Goal: Task Accomplishment & Management: Manage account settings

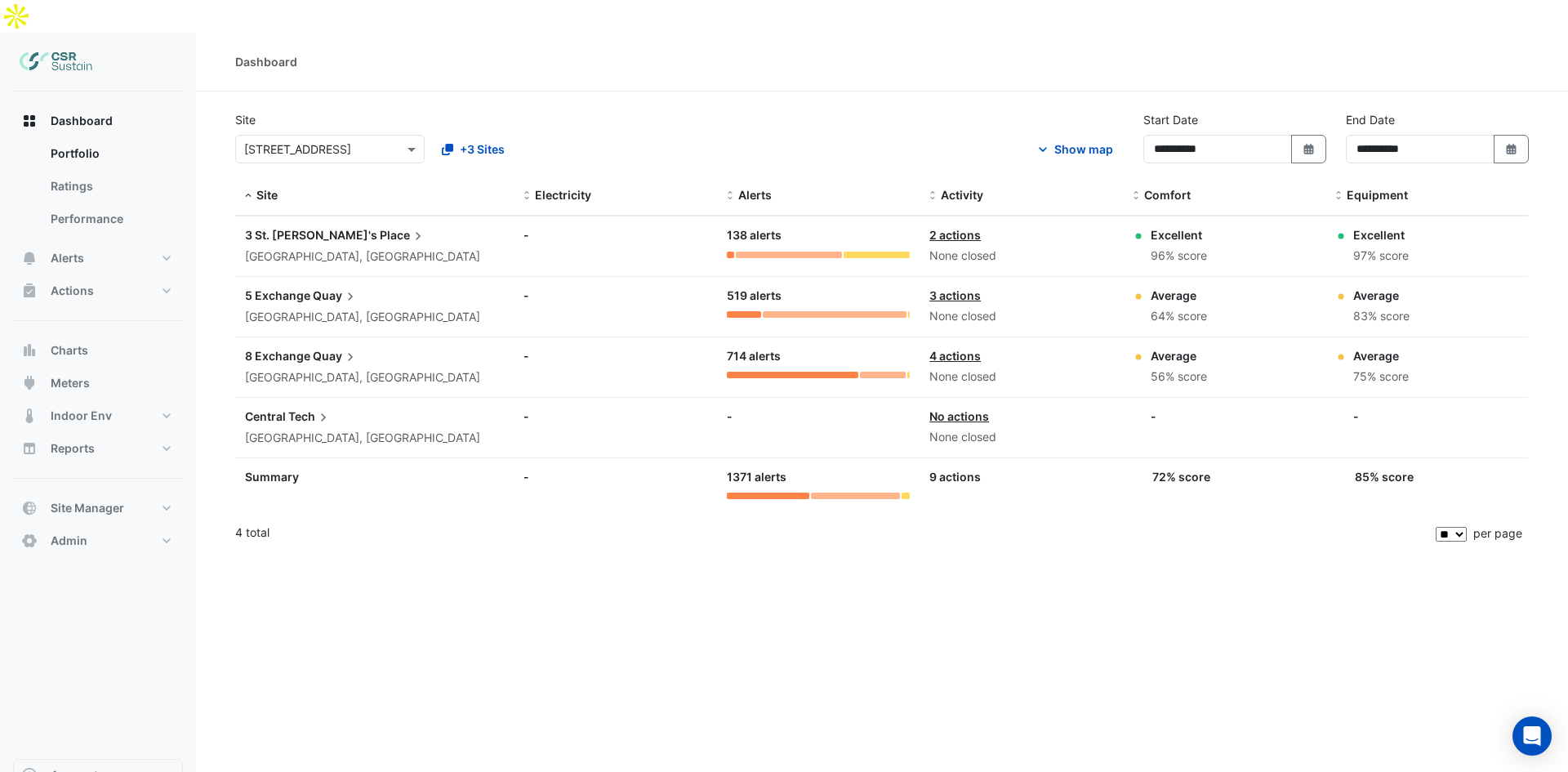
select select "**"
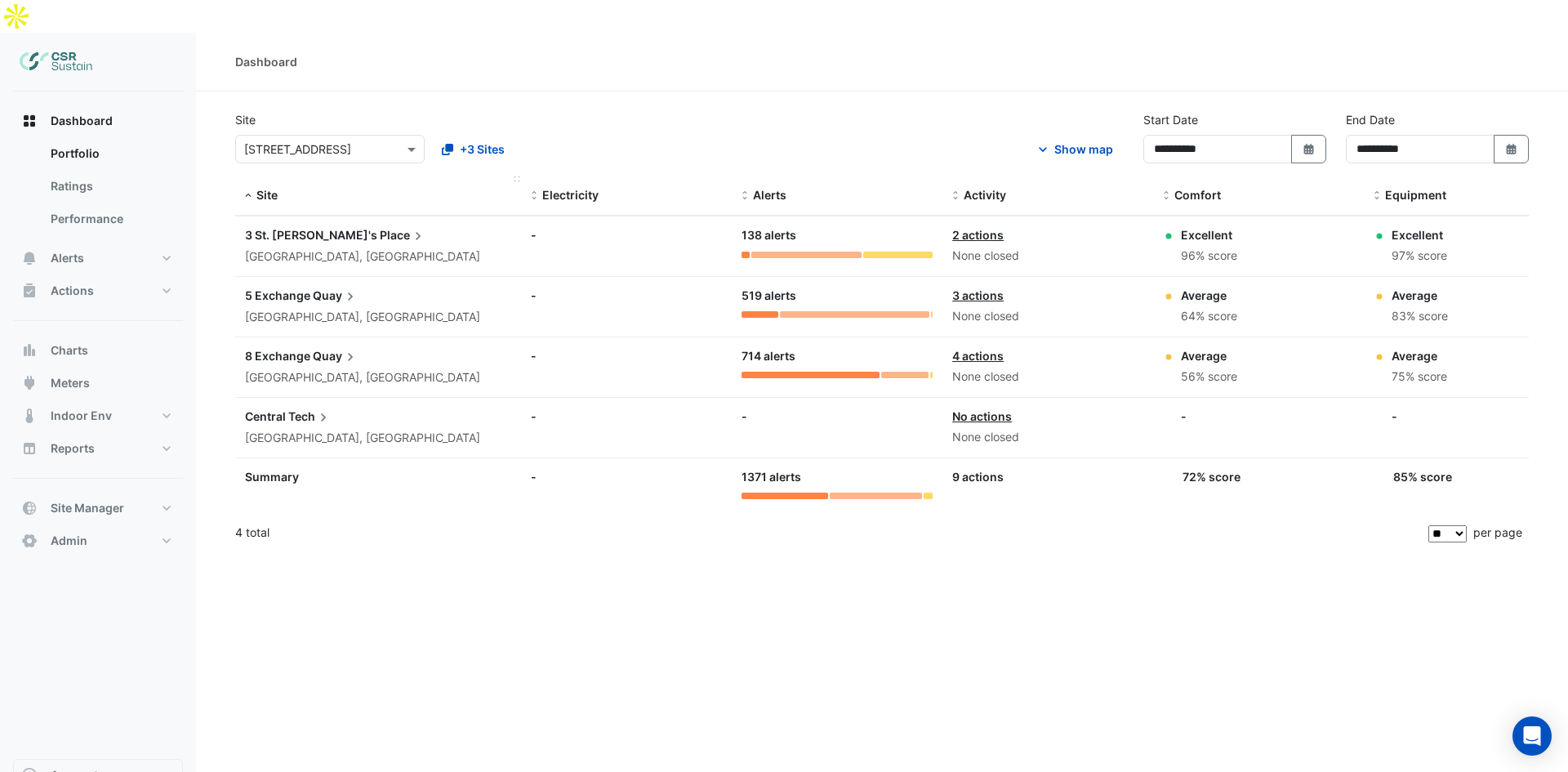
click at [249, 189] on span at bounding box center [248, 196] width 11 height 13
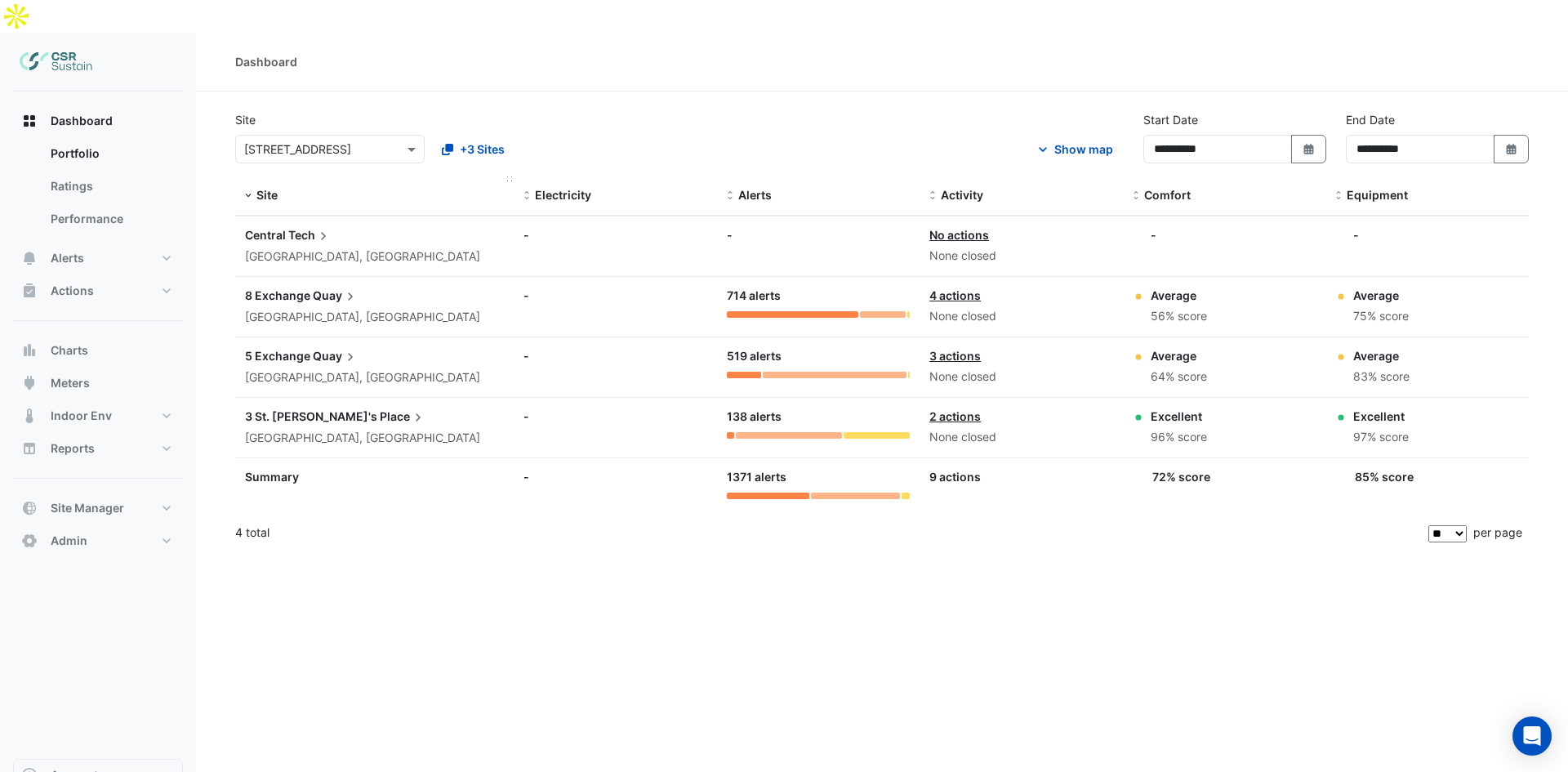
click at [252, 189] on span at bounding box center [248, 196] width 11 height 13
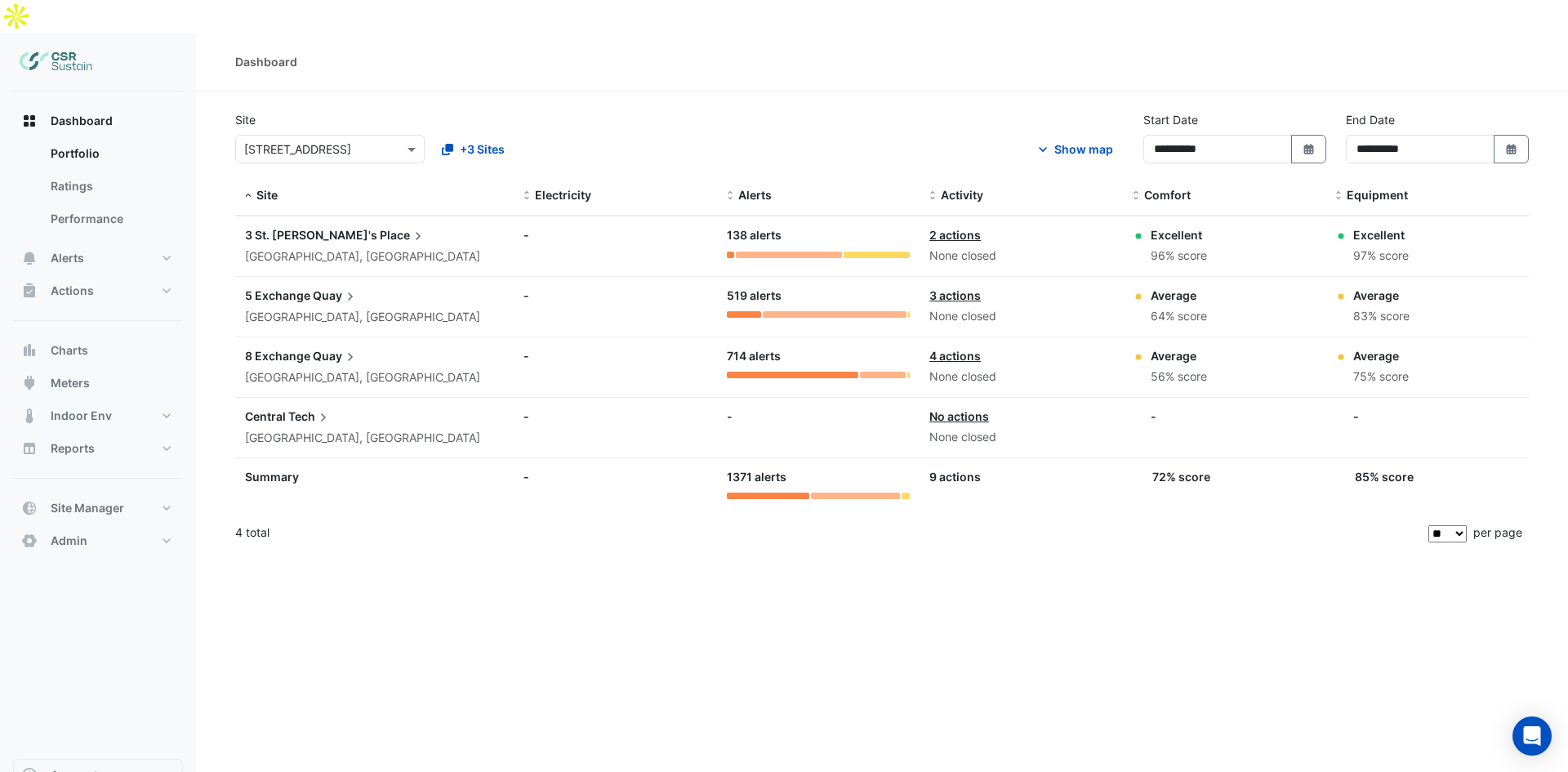
click at [308, 247] on div "[GEOGRAPHIC_DATA], [GEOGRAPHIC_DATA]" at bounding box center [362, 257] width 235 height 19
click at [553, 724] on ngb-offcanvas-backdrop at bounding box center [784, 386] width 1568 height 772
click at [66, 533] on span "Admin" at bounding box center [69, 541] width 37 height 16
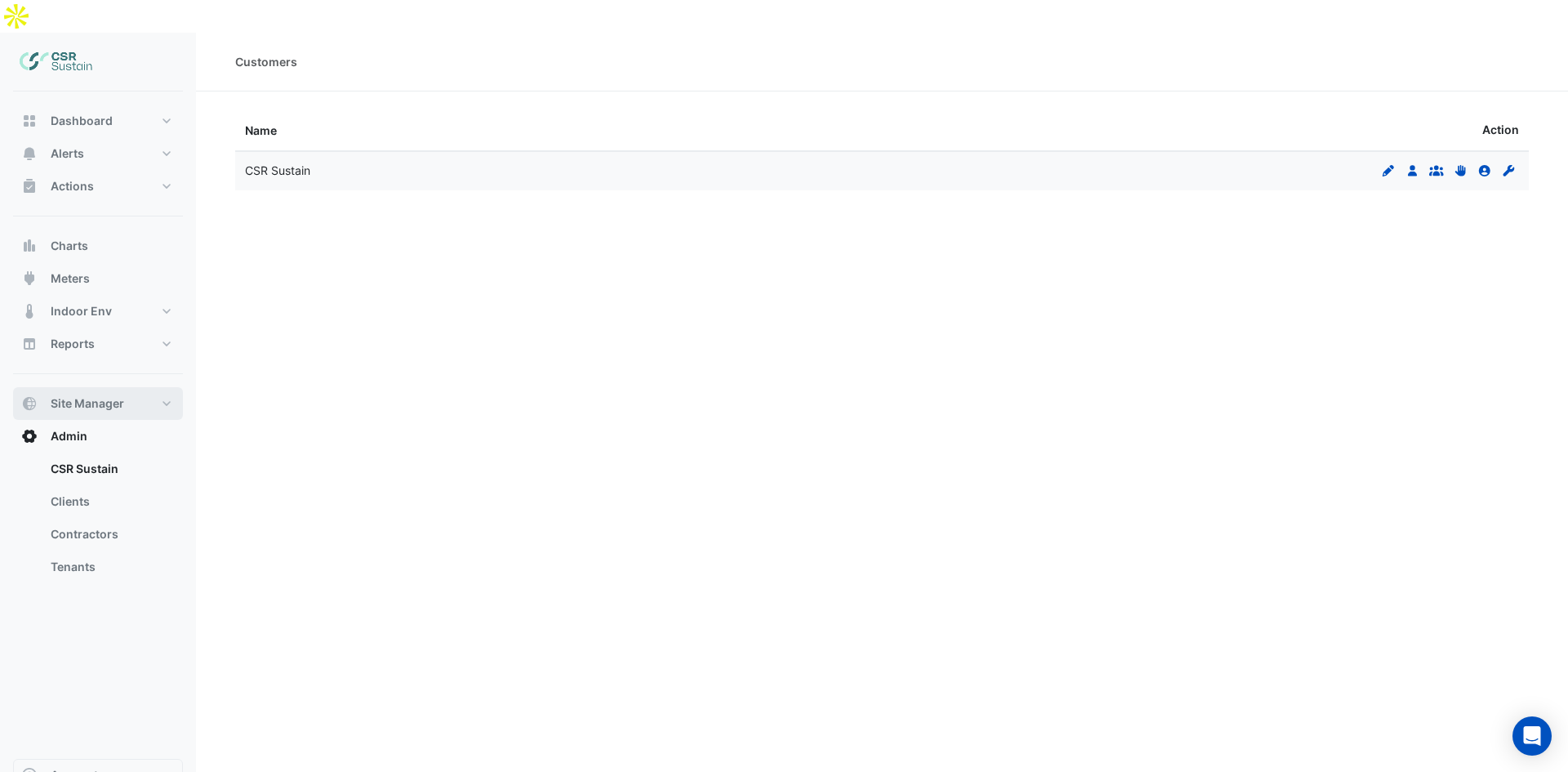
click at [101, 395] on span "Site Manager" at bounding box center [88, 403] width 74 height 16
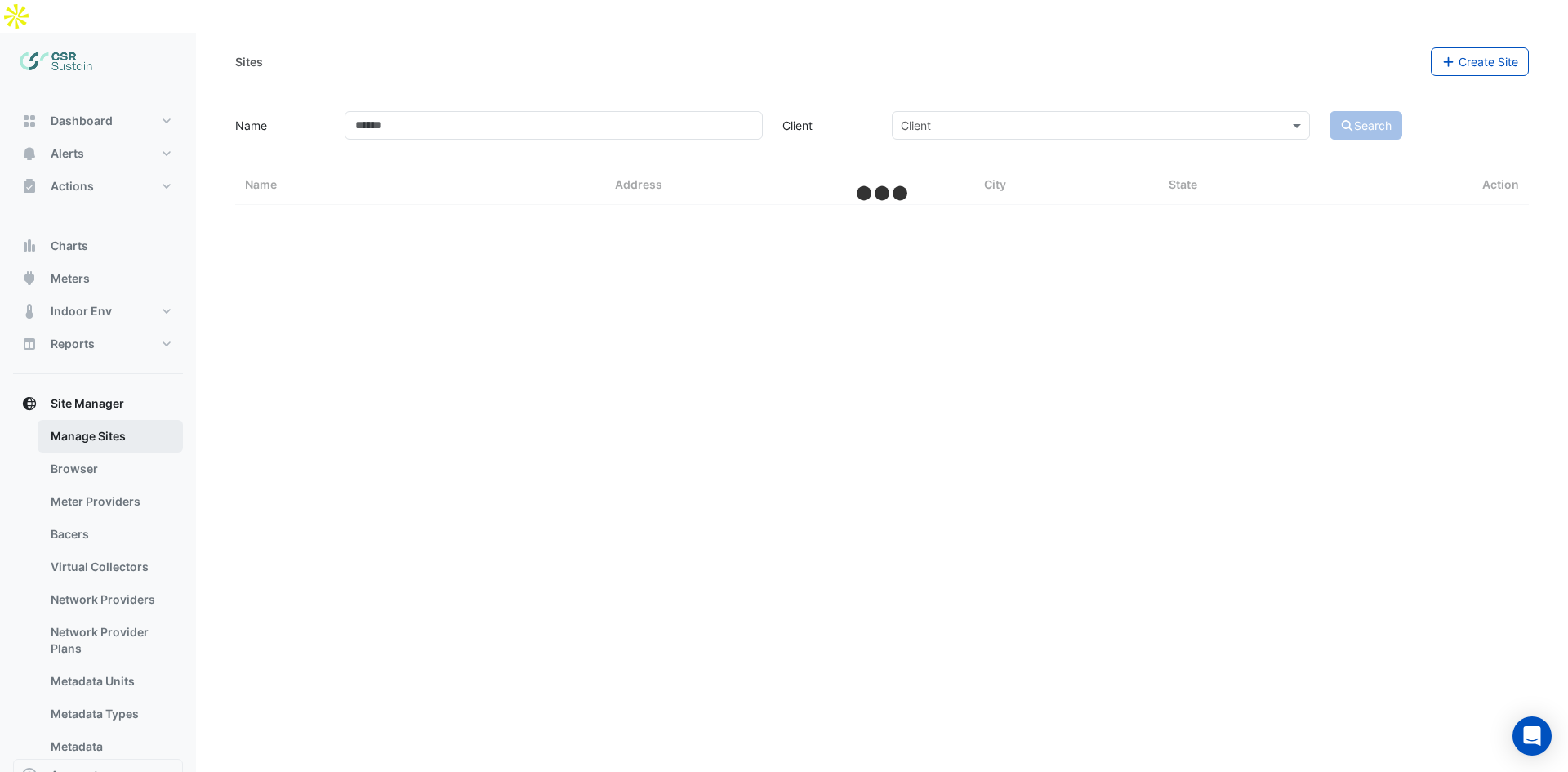
select select "**"
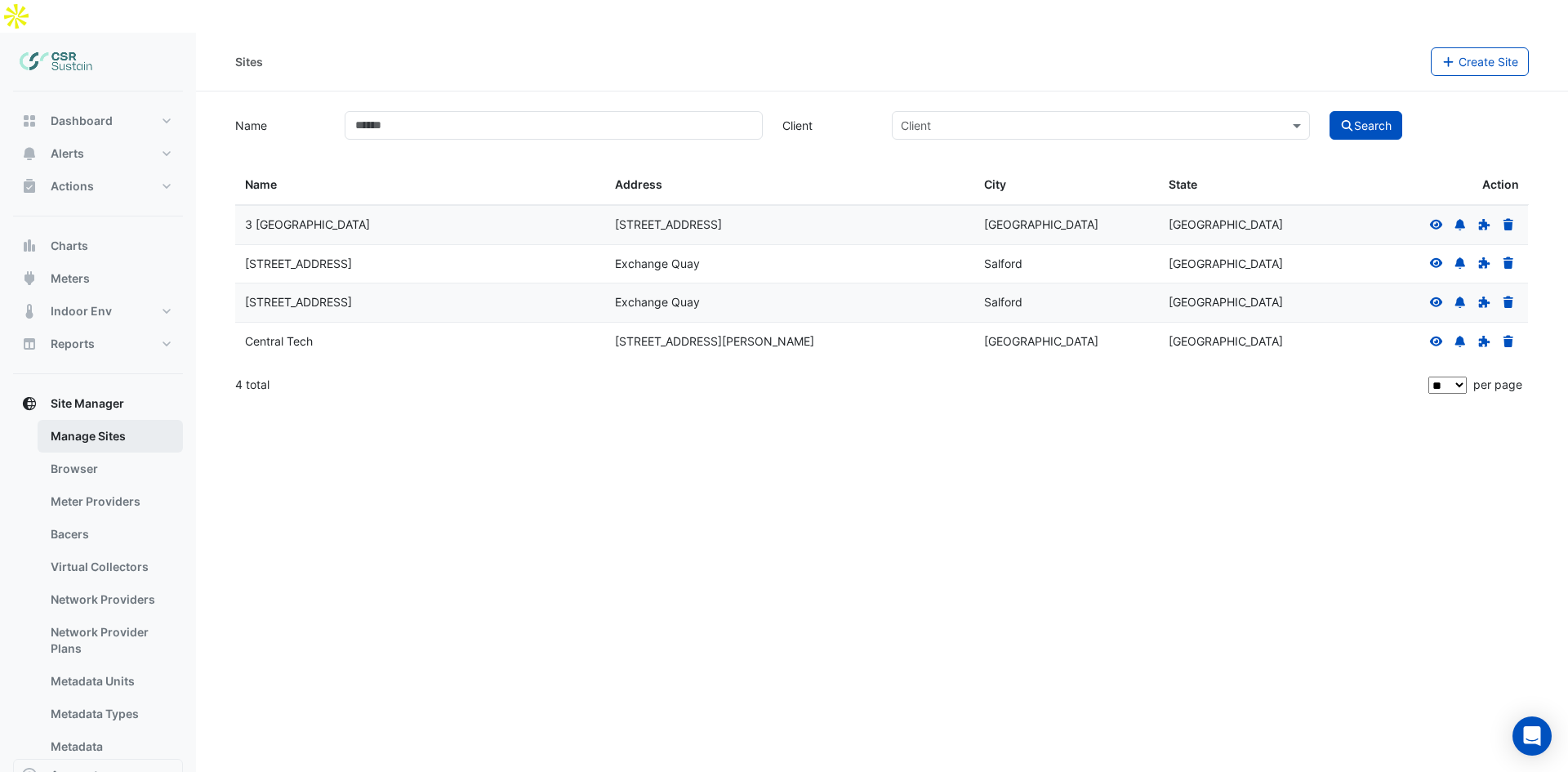
click at [99, 420] on link "Manage Sites" at bounding box center [110, 436] width 145 height 33
click at [1435, 219] on icon at bounding box center [1436, 224] width 13 height 10
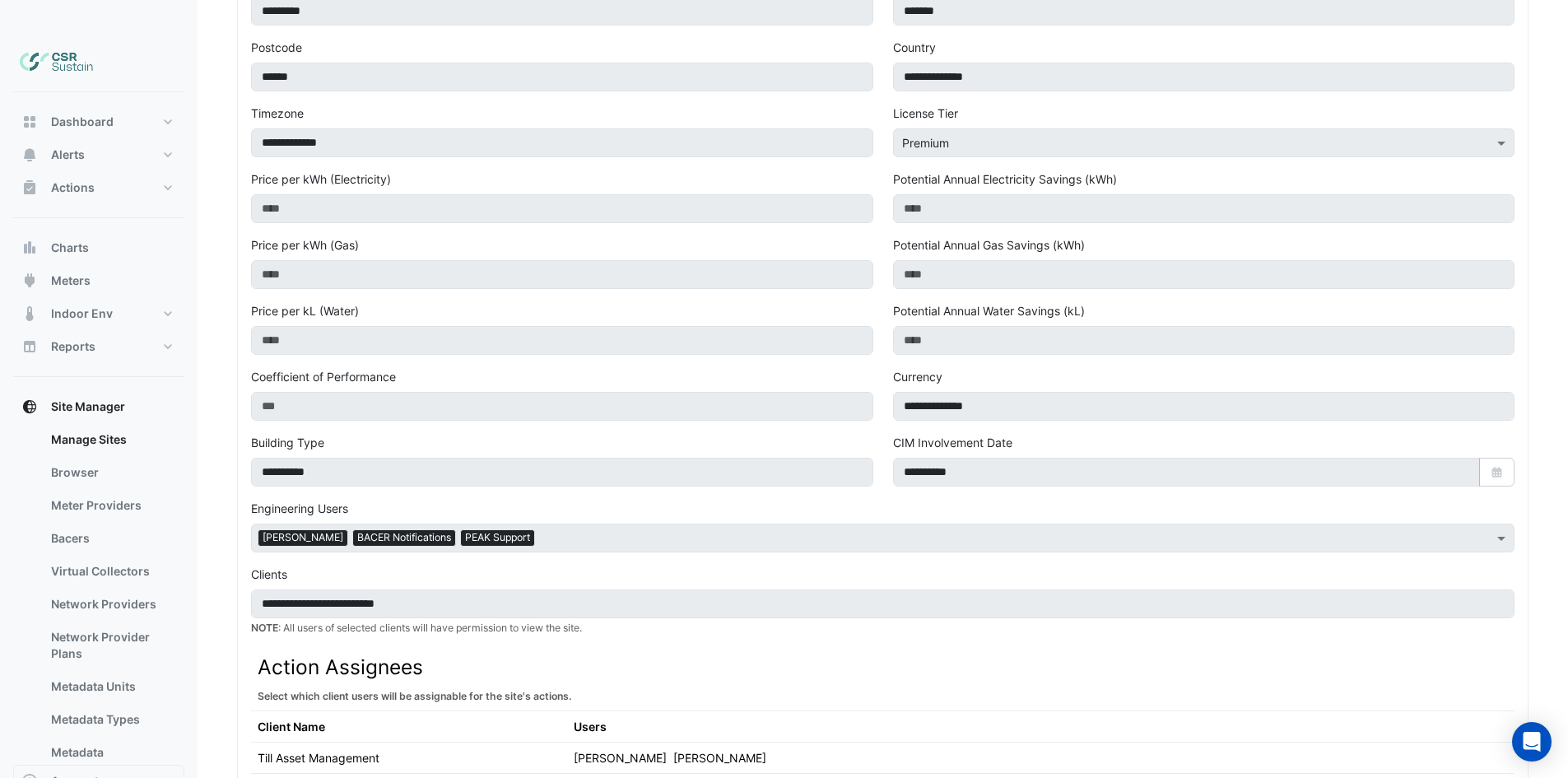
scroll to position [944, 0]
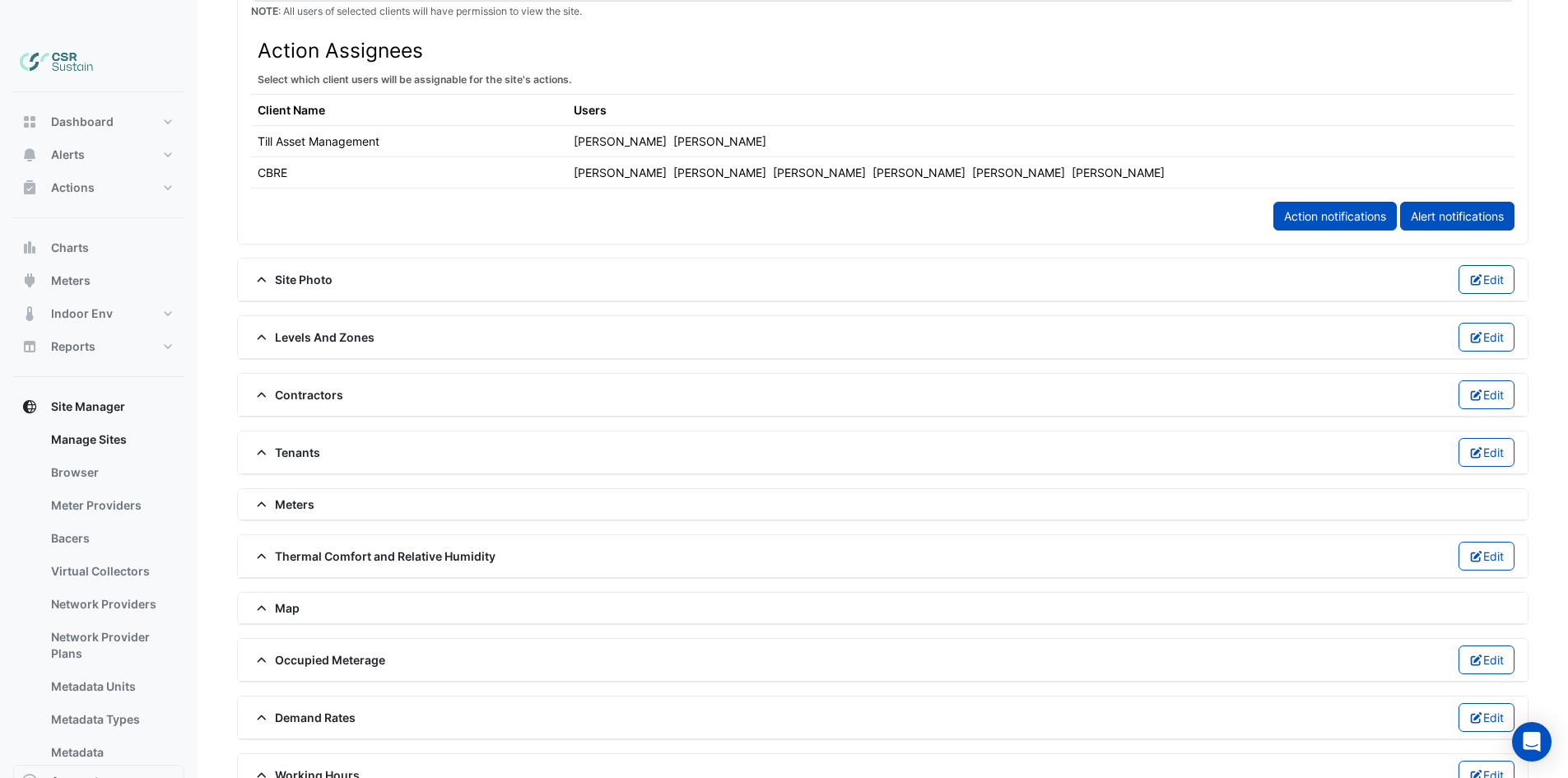
drag, startPoint x: 921, startPoint y: 439, endPoint x: 906, endPoint y: 623, distance: 184.6
click at [268, 601] on span at bounding box center [263, 608] width 24 height 14
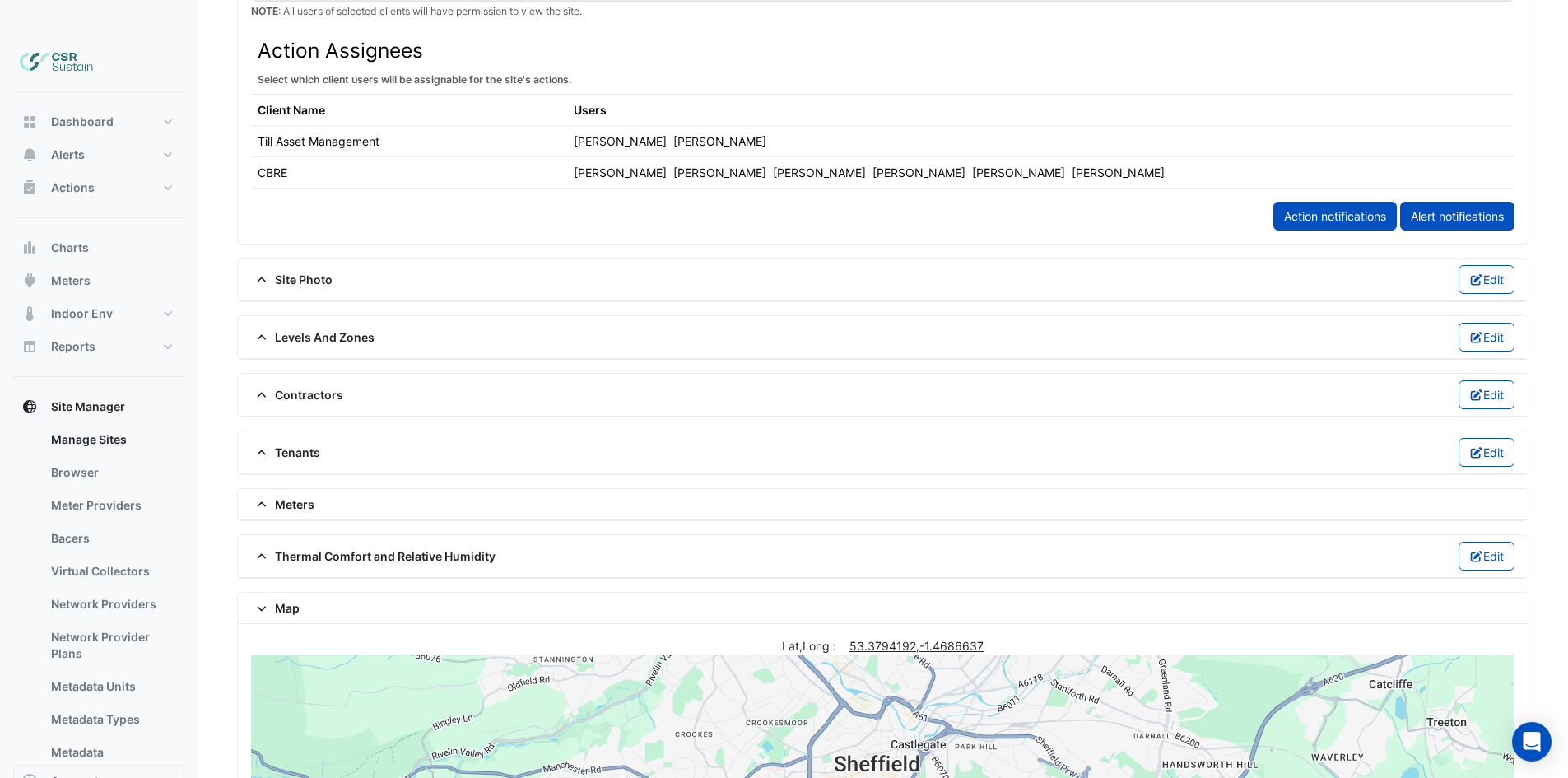
click at [268, 601] on fa-icon at bounding box center [262, 608] width 15 height 14
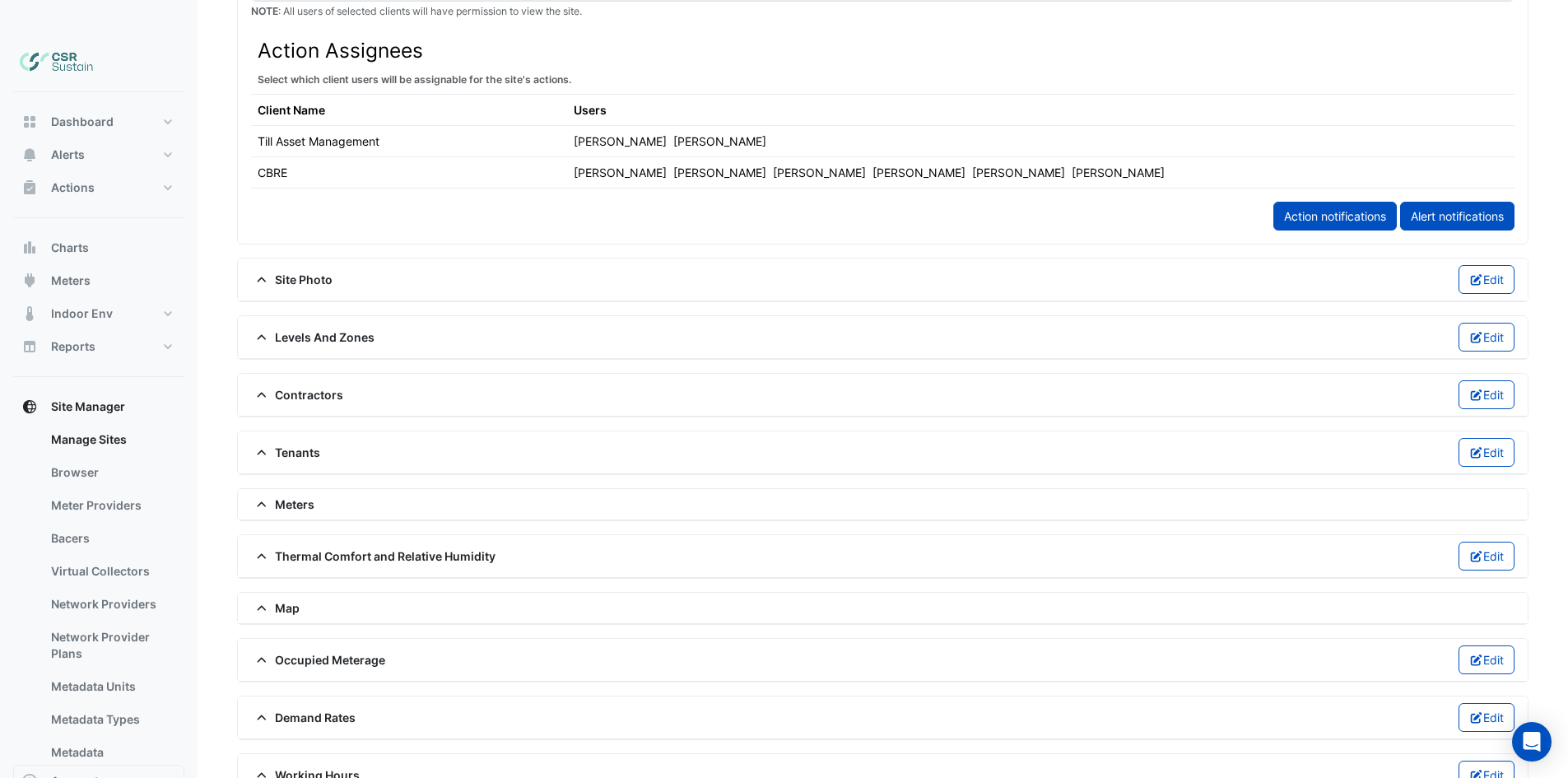
drag, startPoint x: 376, startPoint y: 512, endPoint x: 366, endPoint y: 556, distance: 45.1
click at [281, 265] on div "Site Photo Edit" at bounding box center [883, 279] width 1263 height 29
click at [280, 271] on span "Site Photo" at bounding box center [291, 279] width 82 height 17
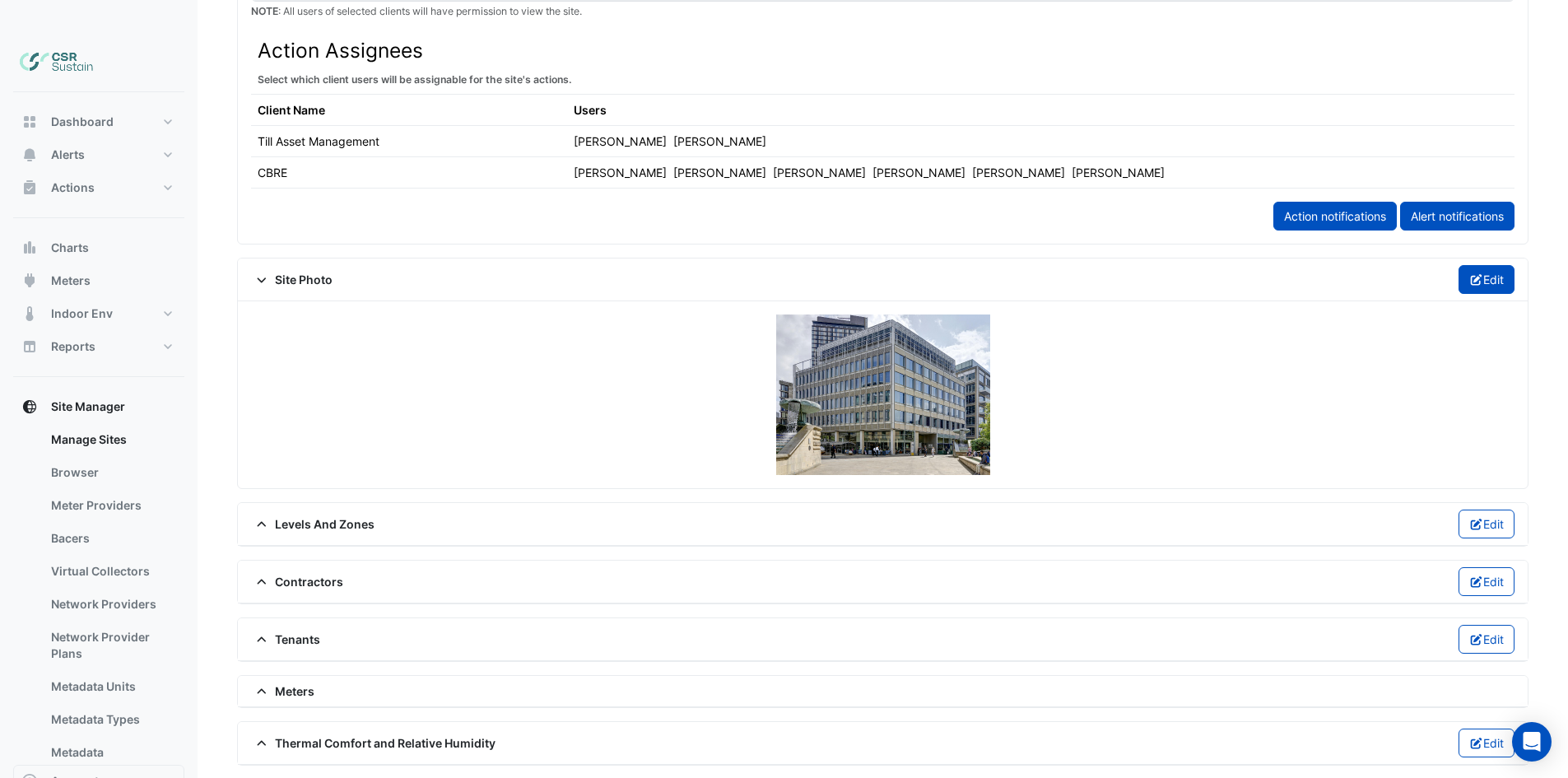
click at [1495, 265] on button "Edit" at bounding box center [1486, 279] width 57 height 29
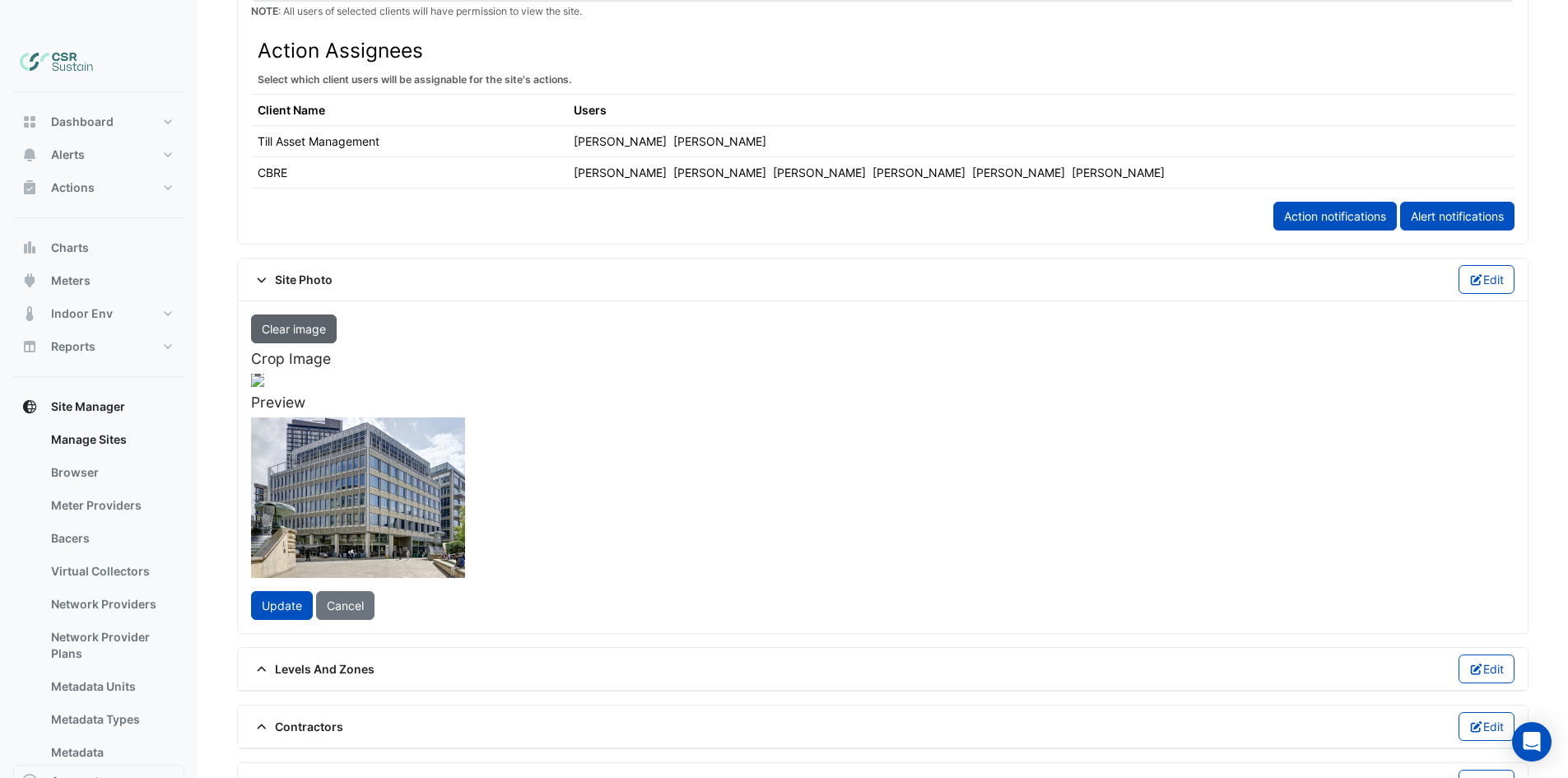
click at [324, 315] on button "Clear image" at bounding box center [294, 329] width 86 height 29
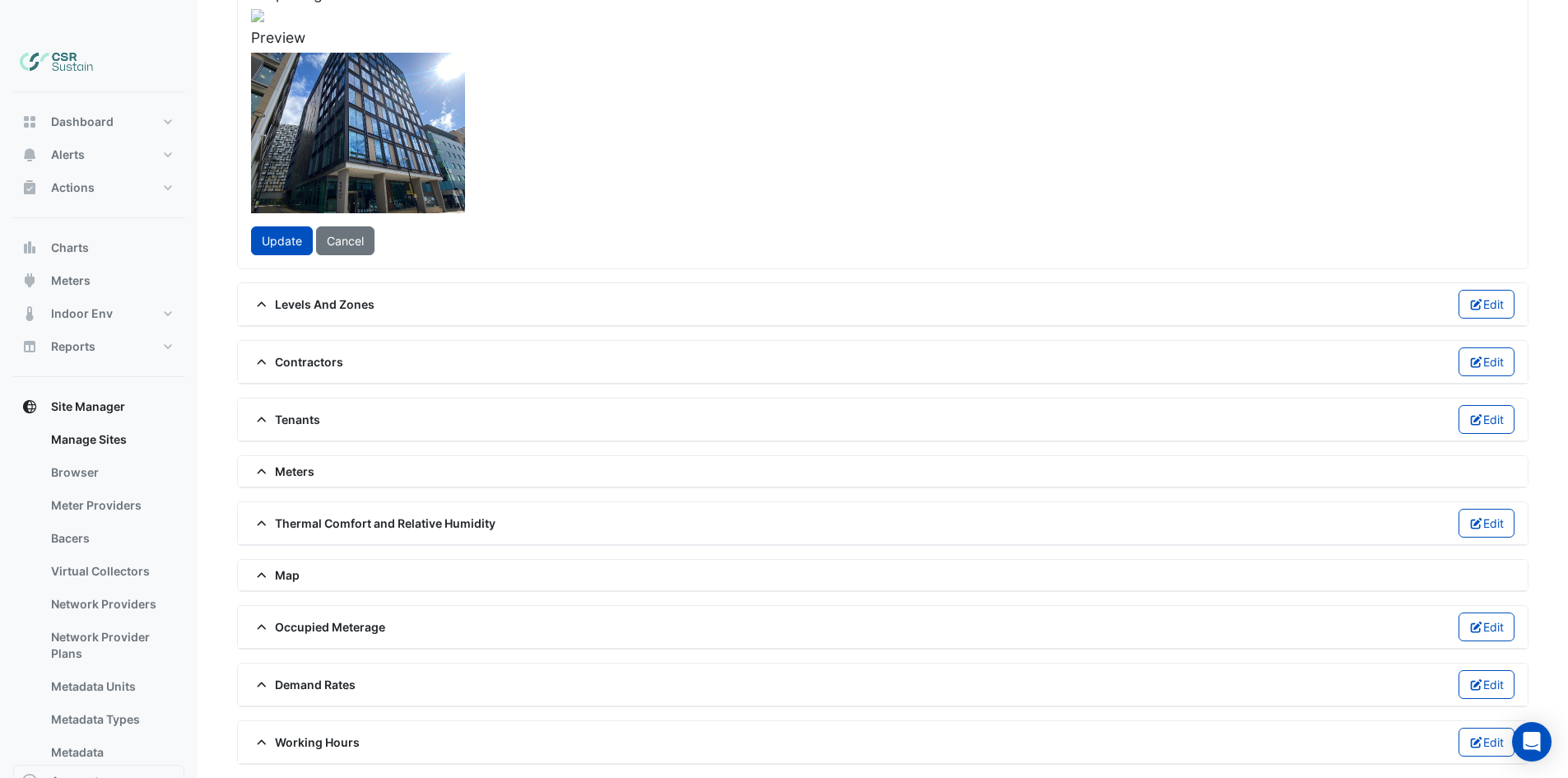
scroll to position [1356, 0]
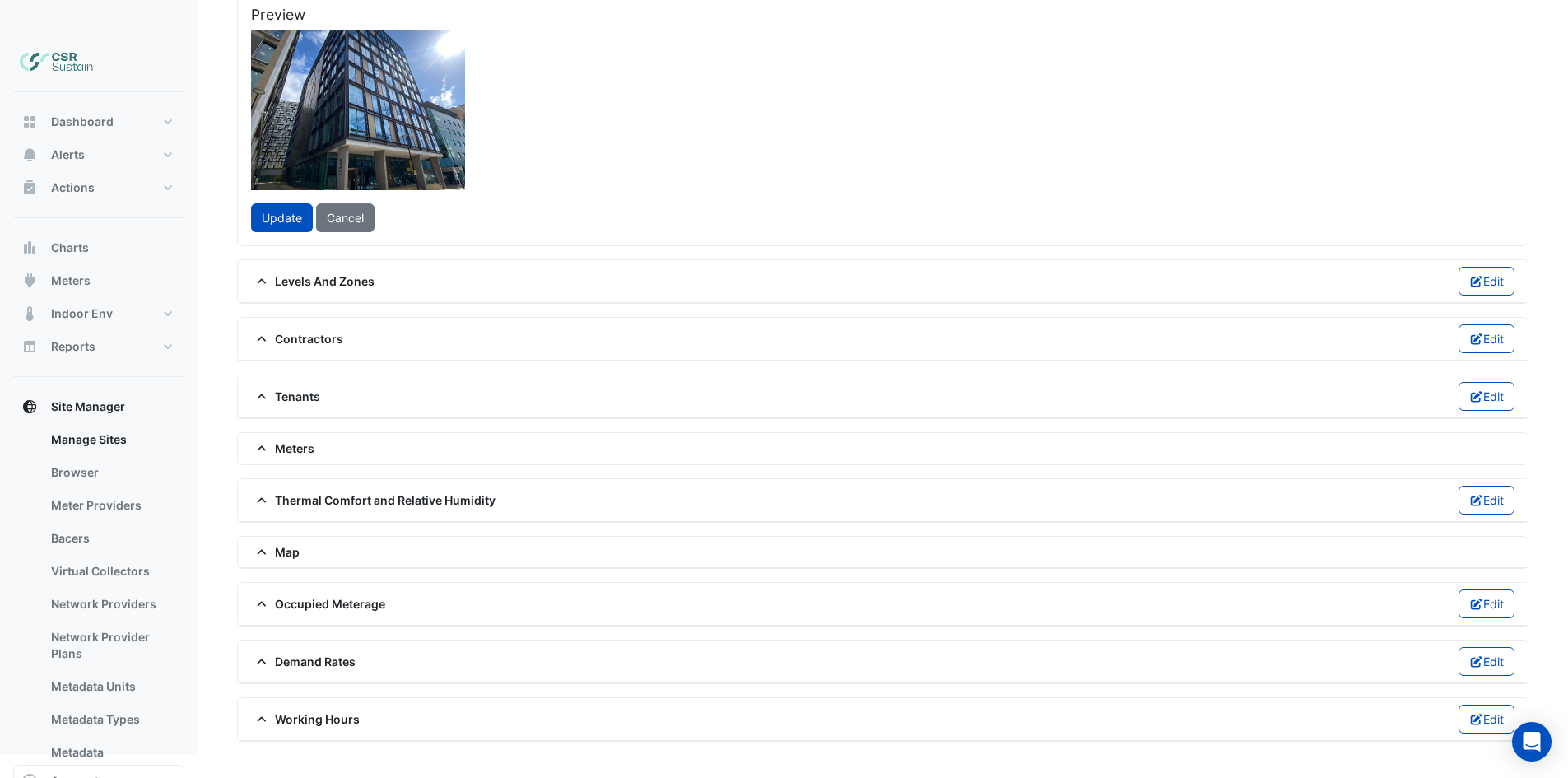
drag, startPoint x: 569, startPoint y: 574, endPoint x: 562, endPoint y: 668, distance: 94.3
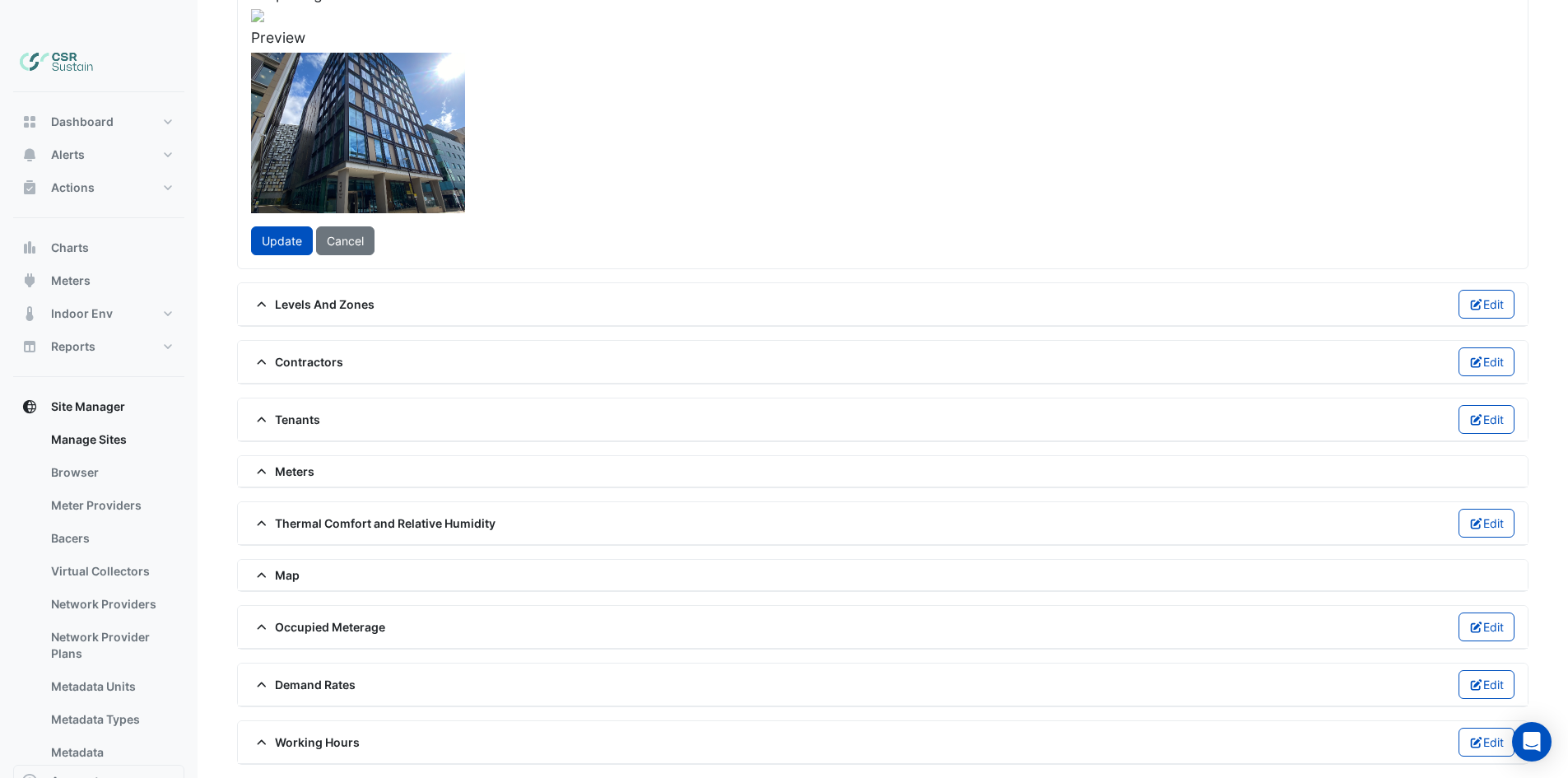
drag, startPoint x: 557, startPoint y: 555, endPoint x: 583, endPoint y: 467, distance: 91.8
click at [568, 467] on div at bounding box center [257, 330] width 621 height 467
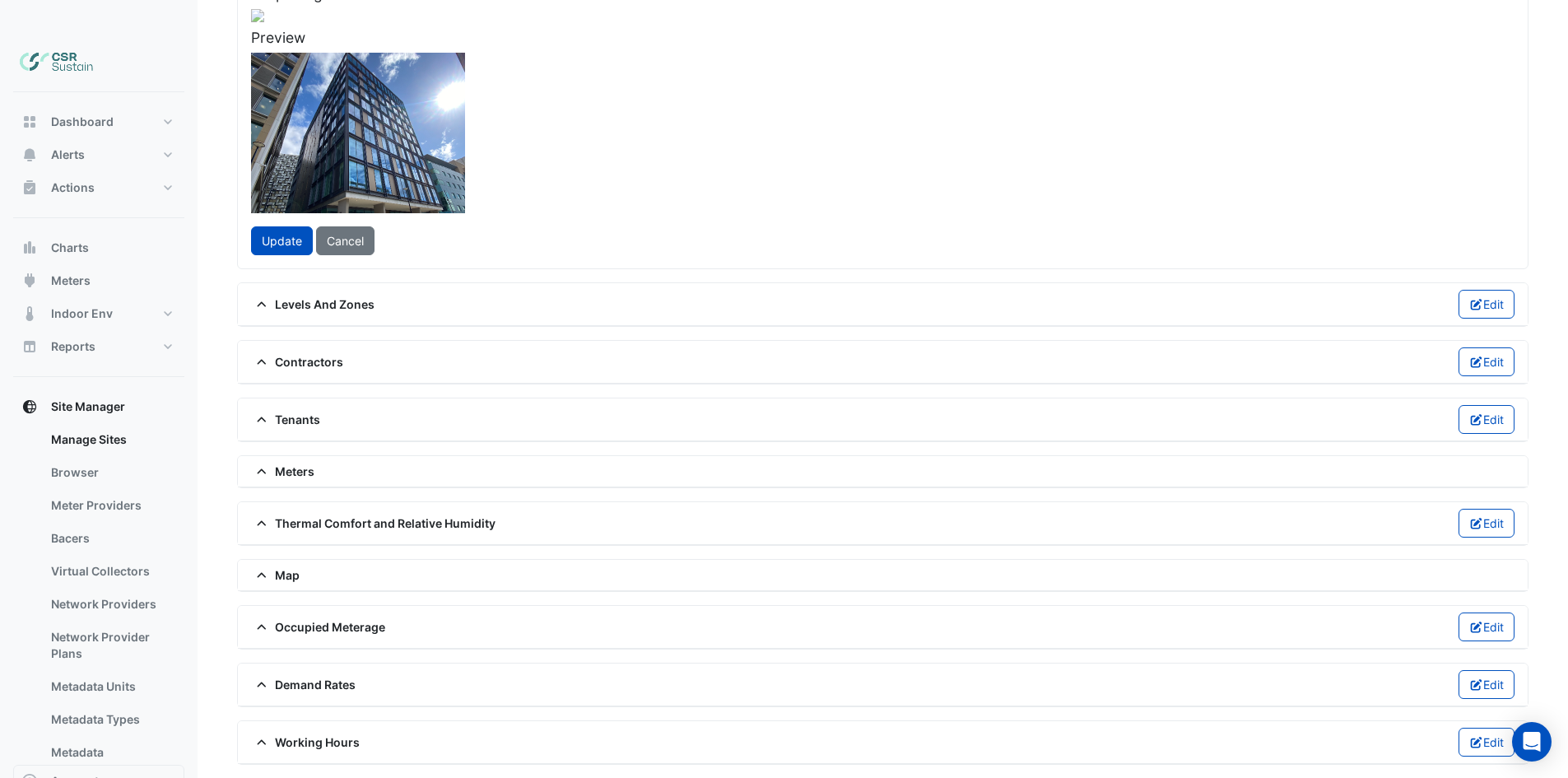
drag, startPoint x: 605, startPoint y: 444, endPoint x: 635, endPoint y: 410, distance: 45.3
click at [568, 410] on div at bounding box center [257, 363] width 621 height 467
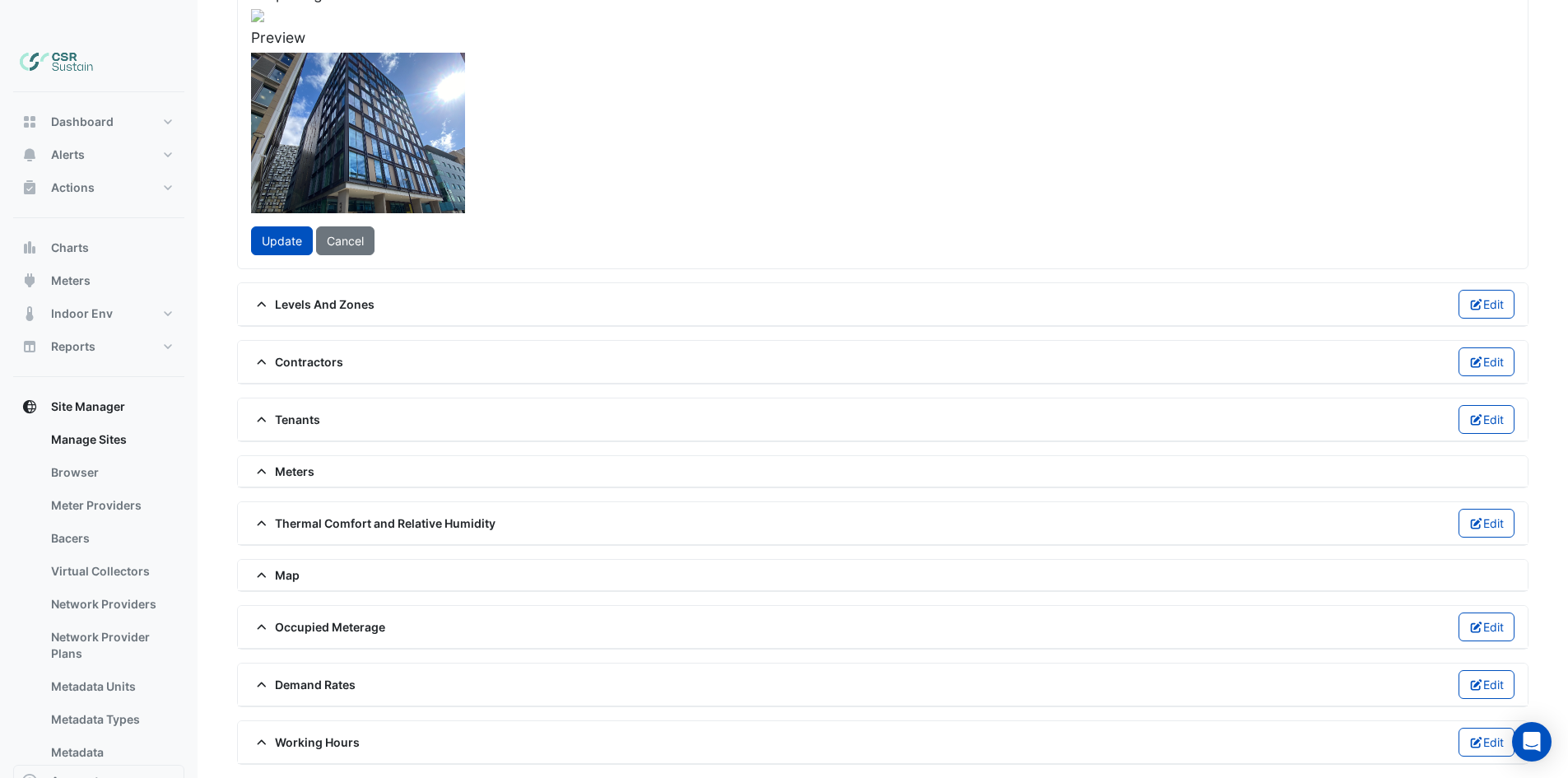
drag, startPoint x: 741, startPoint y: 401, endPoint x: 733, endPoint y: 282, distance: 119.3
click at [568, 282] on div at bounding box center [257, 327] width 621 height 467
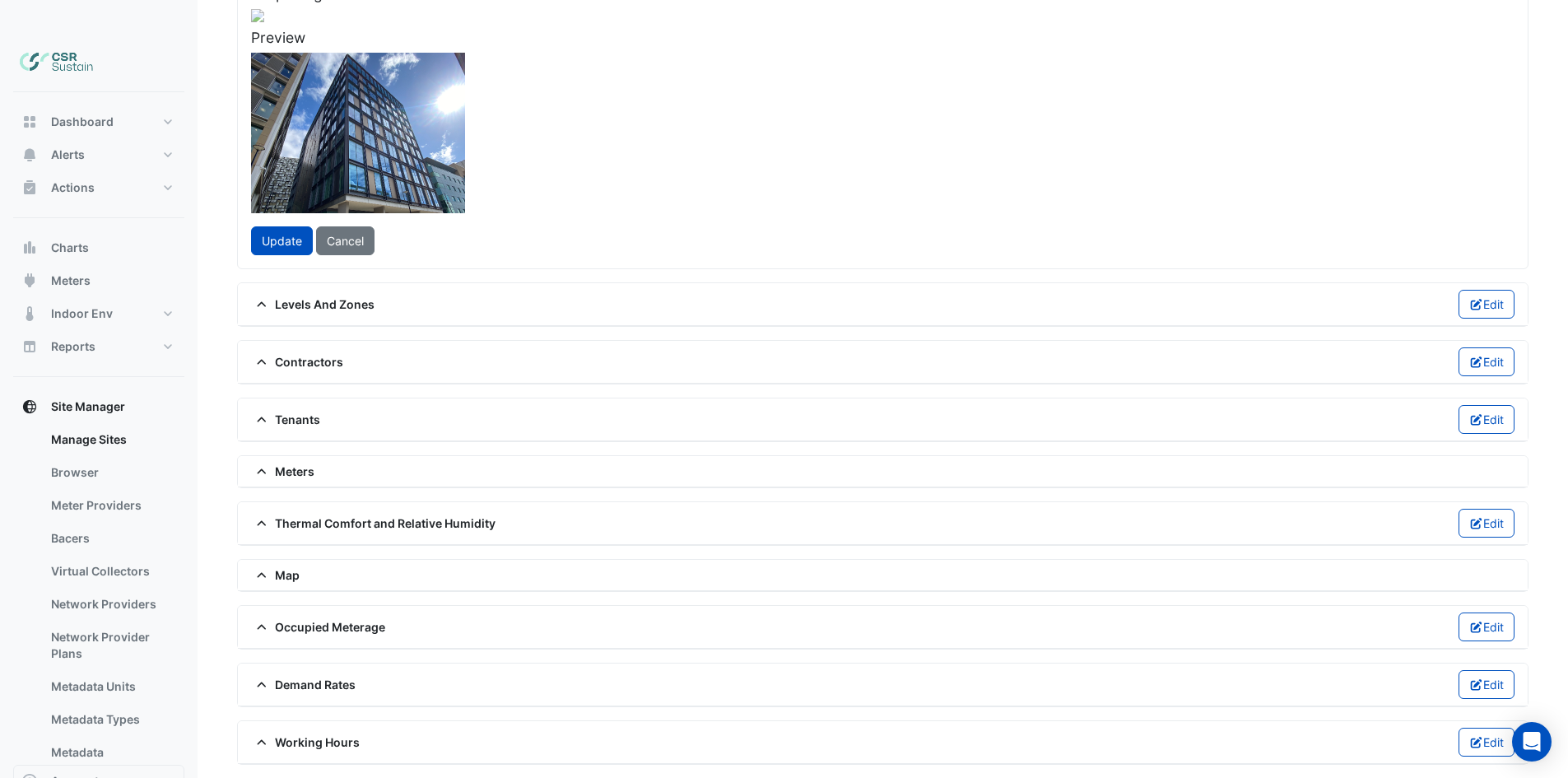
scroll to position [1685, 0]
drag, startPoint x: 649, startPoint y: 86, endPoint x: 647, endPoint y: 116, distance: 30.1
click at [568, 124] on div at bounding box center [257, 357] width 621 height 467
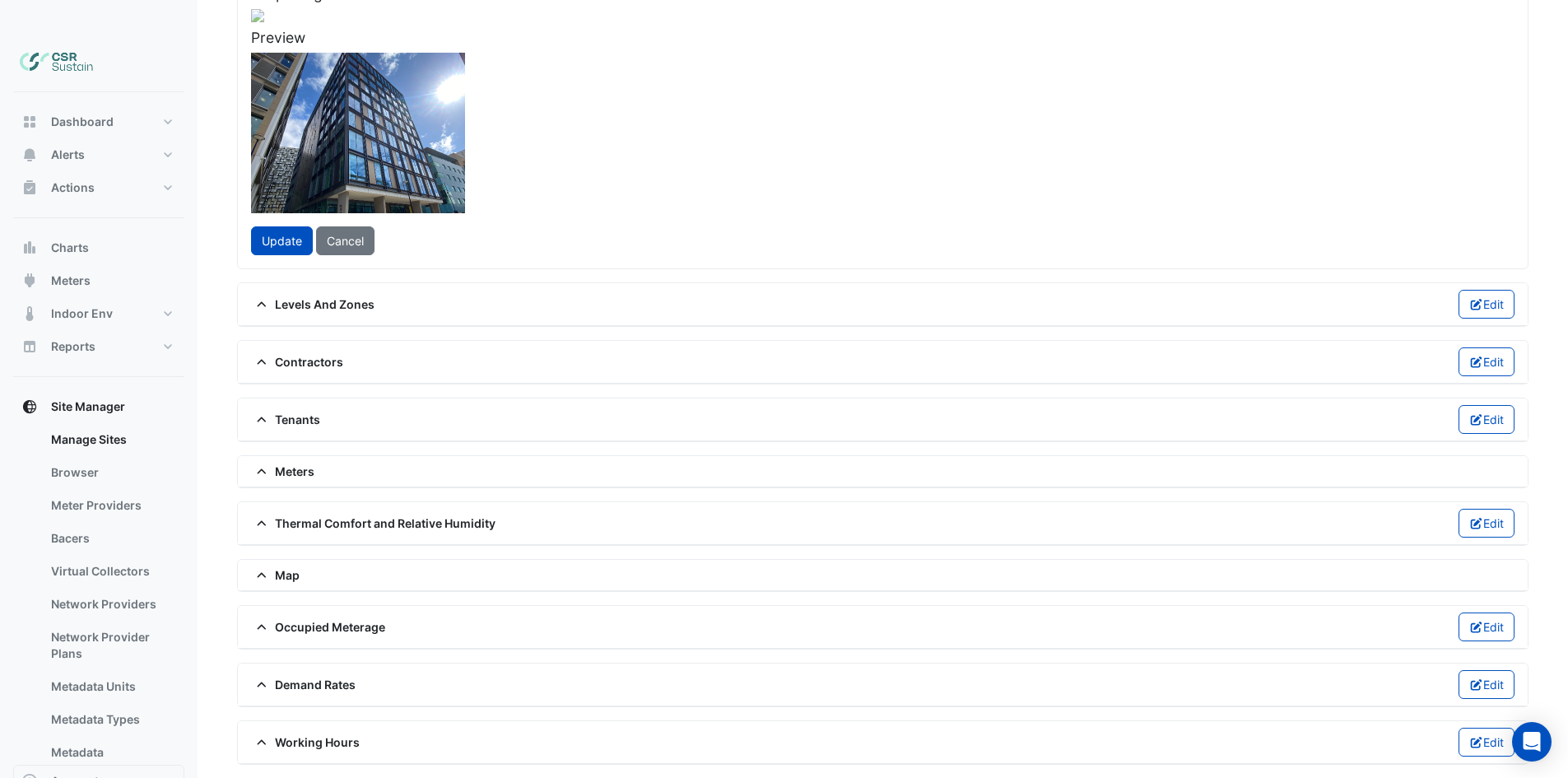
click at [568, 124] on div at bounding box center [257, 357] width 621 height 467
drag, startPoint x: 647, startPoint y: 116, endPoint x: 651, endPoint y: 164, distance: 48.2
click at [568, 174] on div at bounding box center [257, 407] width 621 height 467
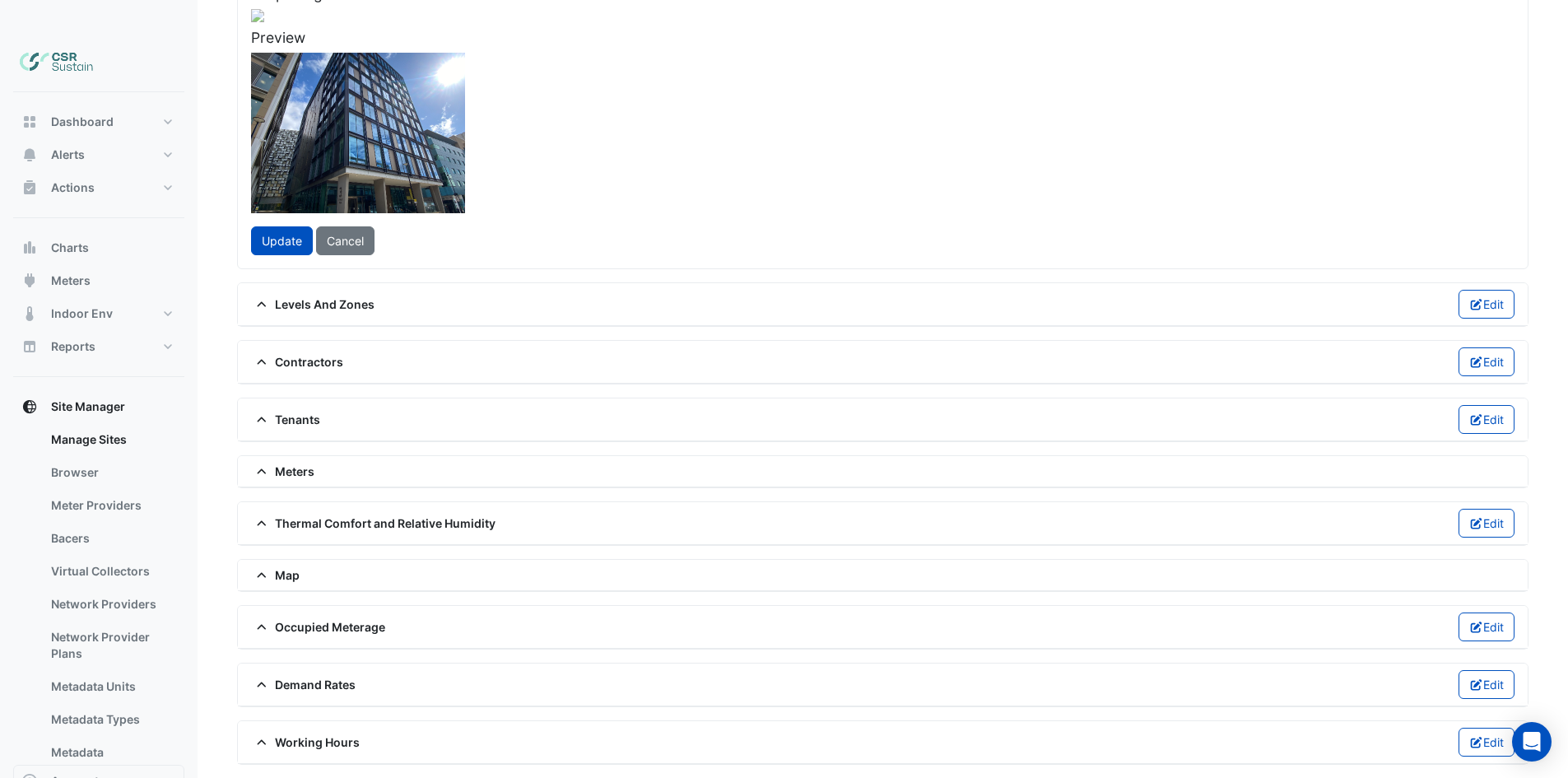
drag, startPoint x: 658, startPoint y: 202, endPoint x: 658, endPoint y: 211, distance: 9.0
click at [568, 211] on div at bounding box center [257, 444] width 621 height 467
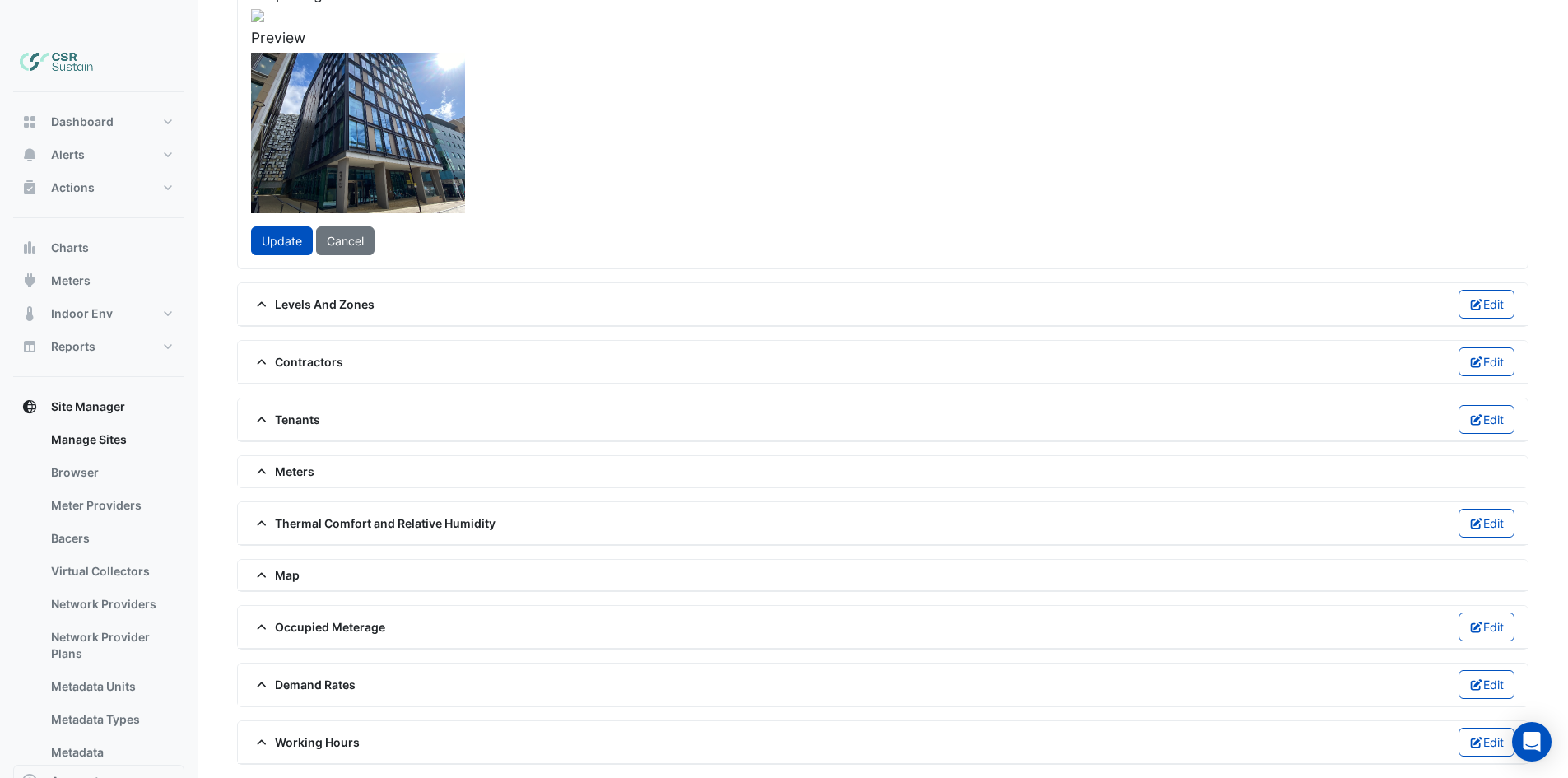
click at [568, 222] on div at bounding box center [257, 455] width 621 height 467
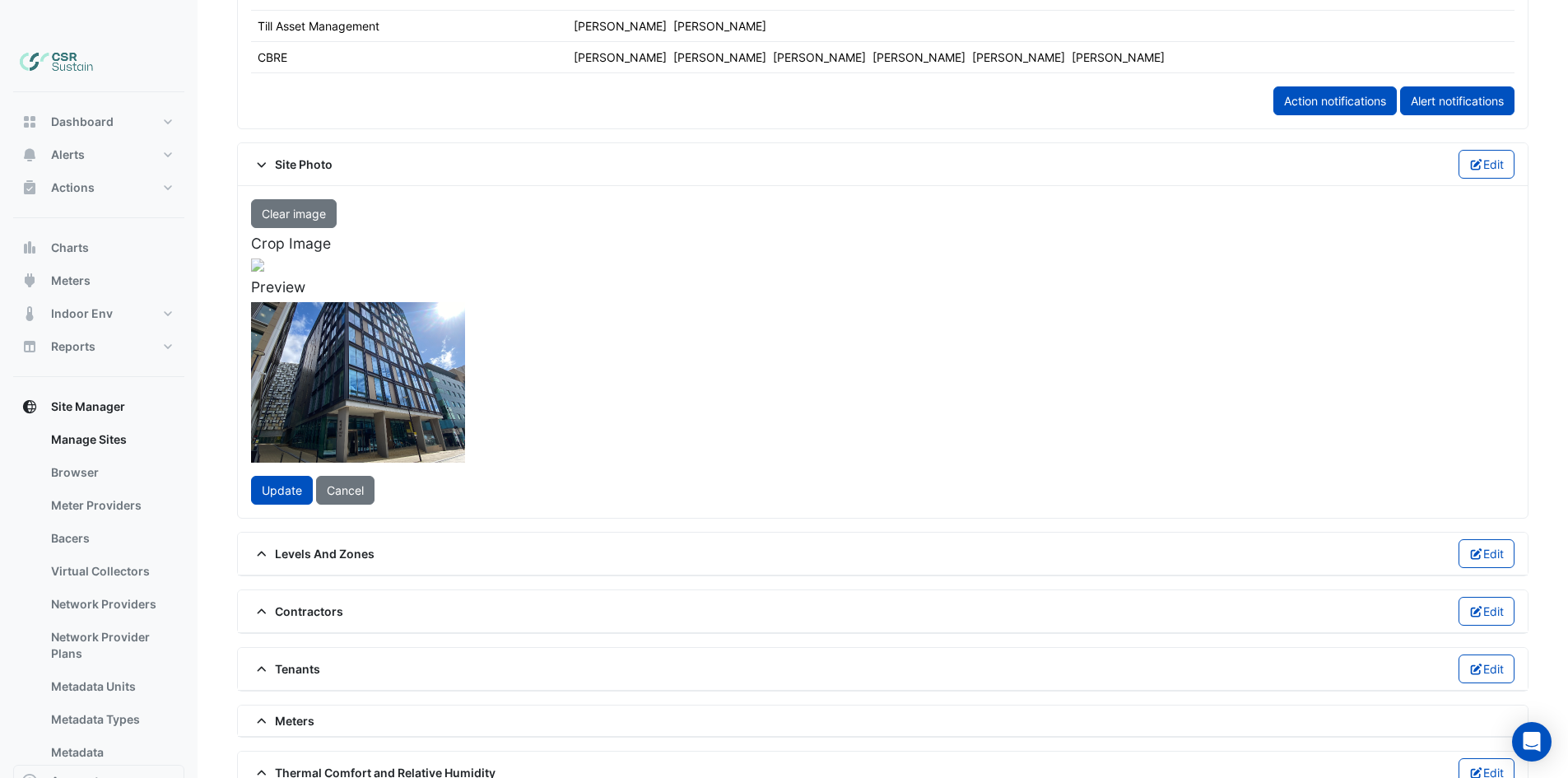
scroll to position [1006, 0]
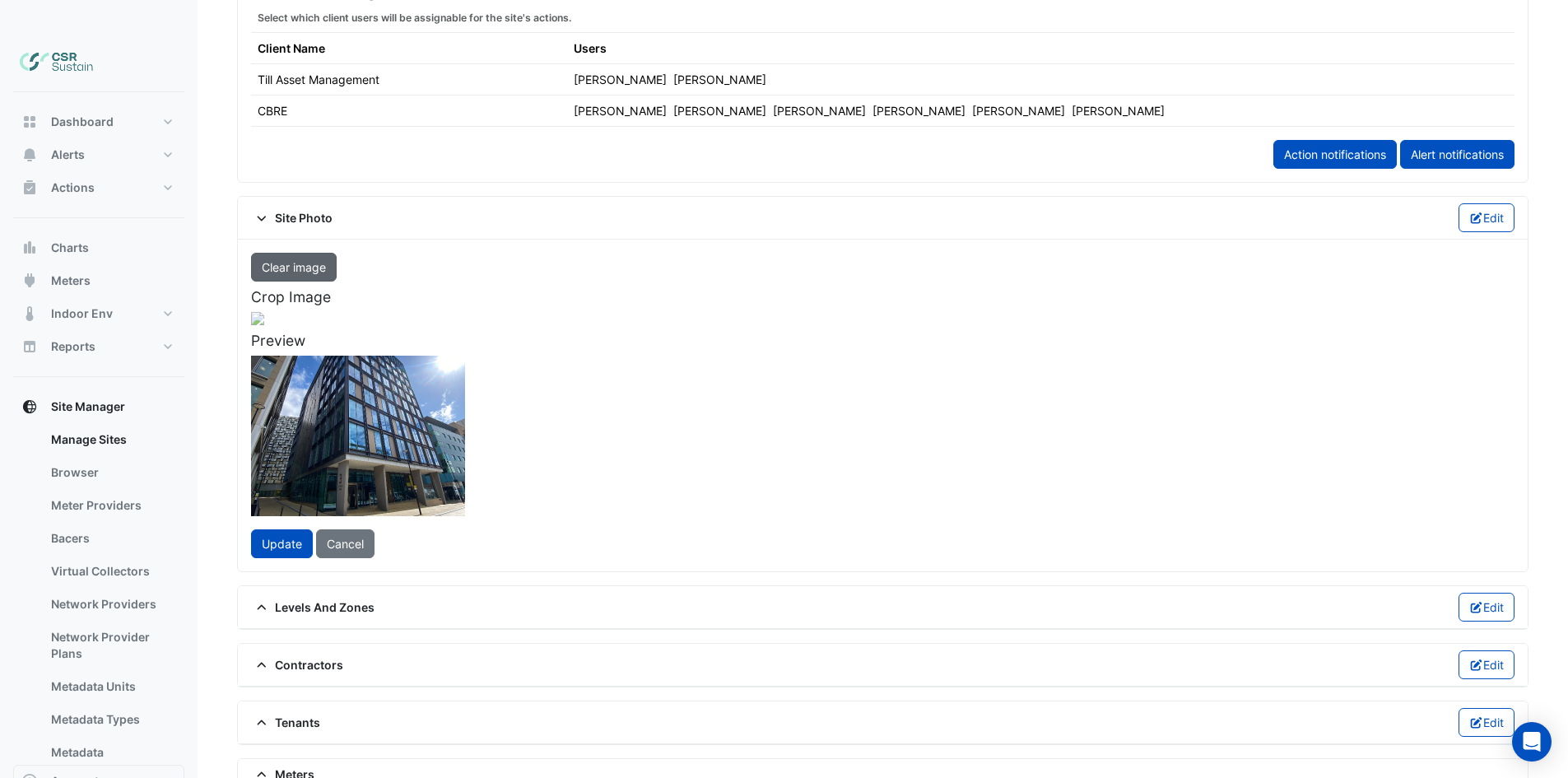
click at [280, 253] on button "Clear image" at bounding box center [294, 267] width 86 height 29
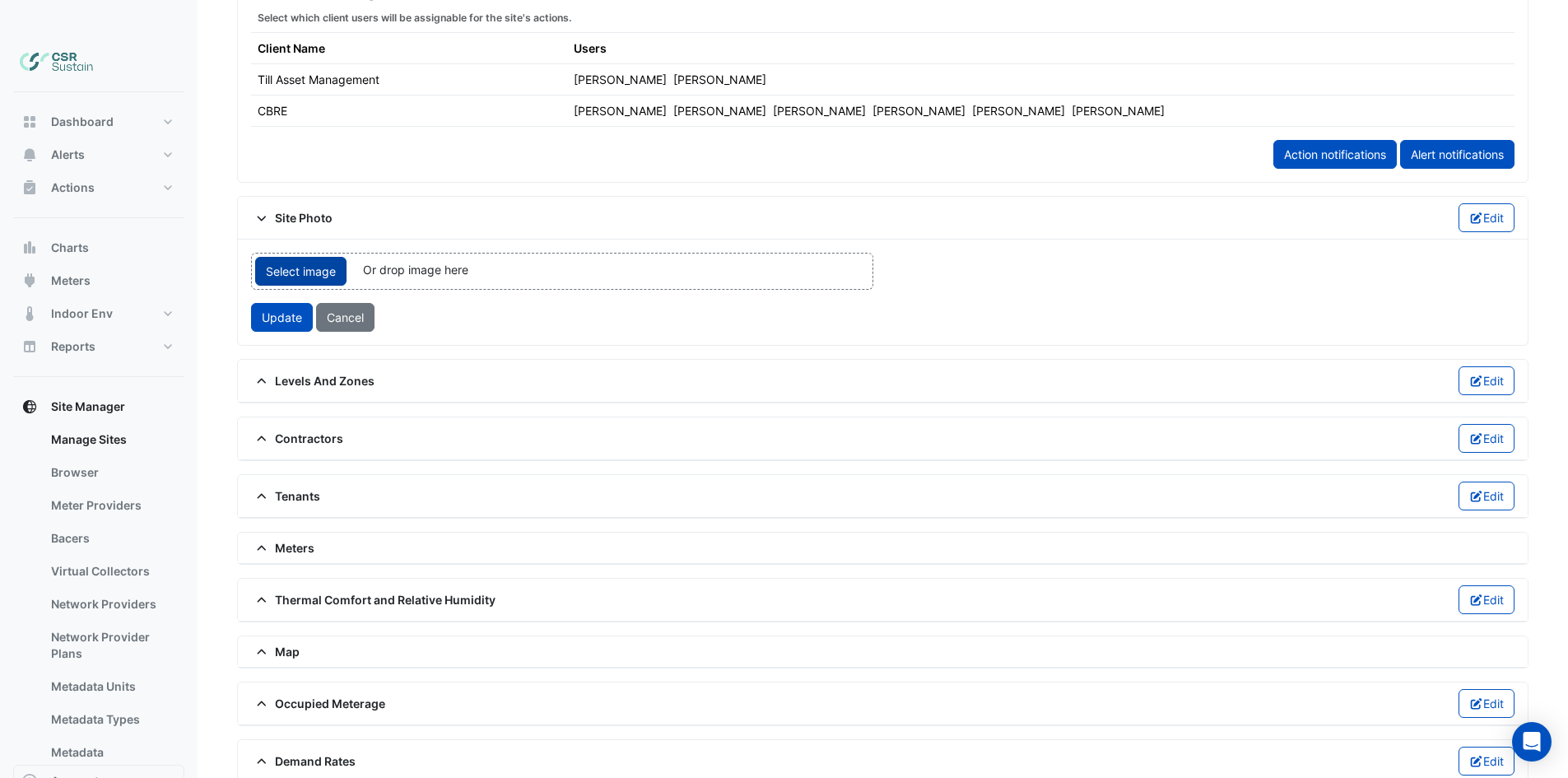
click at [312, 257] on span "Select image" at bounding box center [301, 271] width 92 height 29
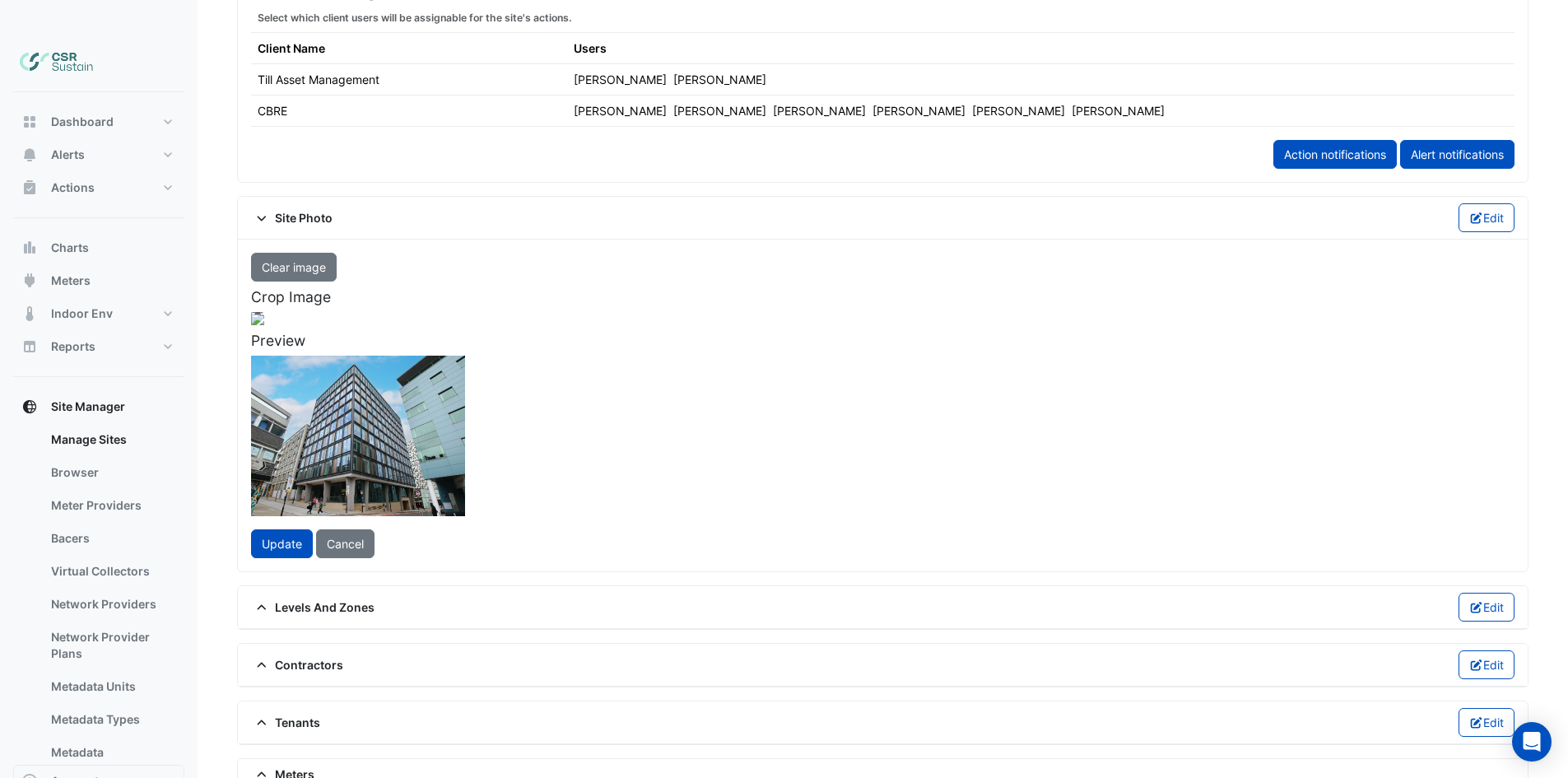
drag, startPoint x: 1423, startPoint y: 453, endPoint x: 1506, endPoint y: 427, distance: 87.0
click at [1423, 454] on div "Clear image Crop Image [GEOGRAPHIC_DATA] Update Cancel" at bounding box center [883, 406] width 1283 height 306
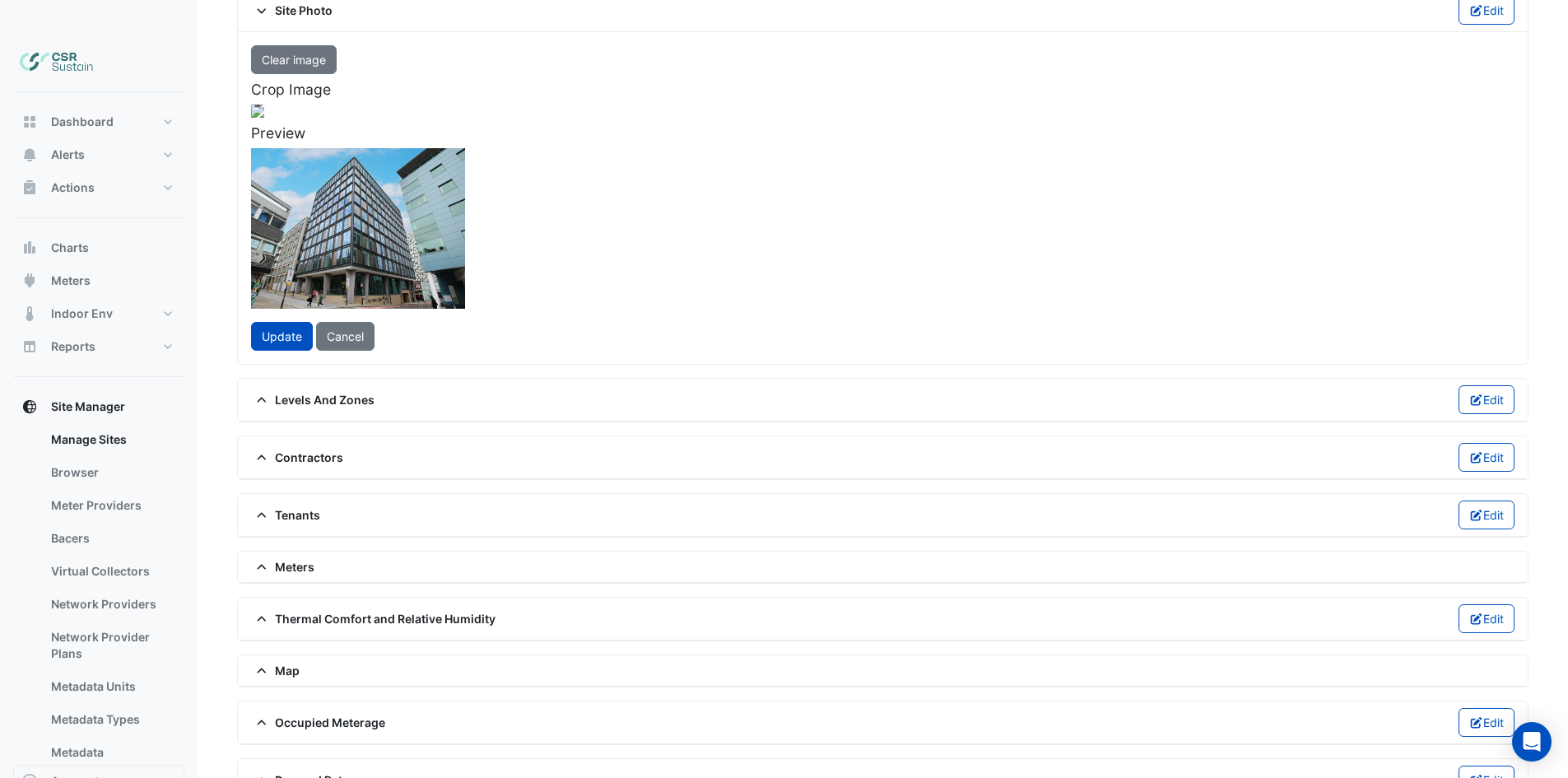
scroll to position [1224, 0]
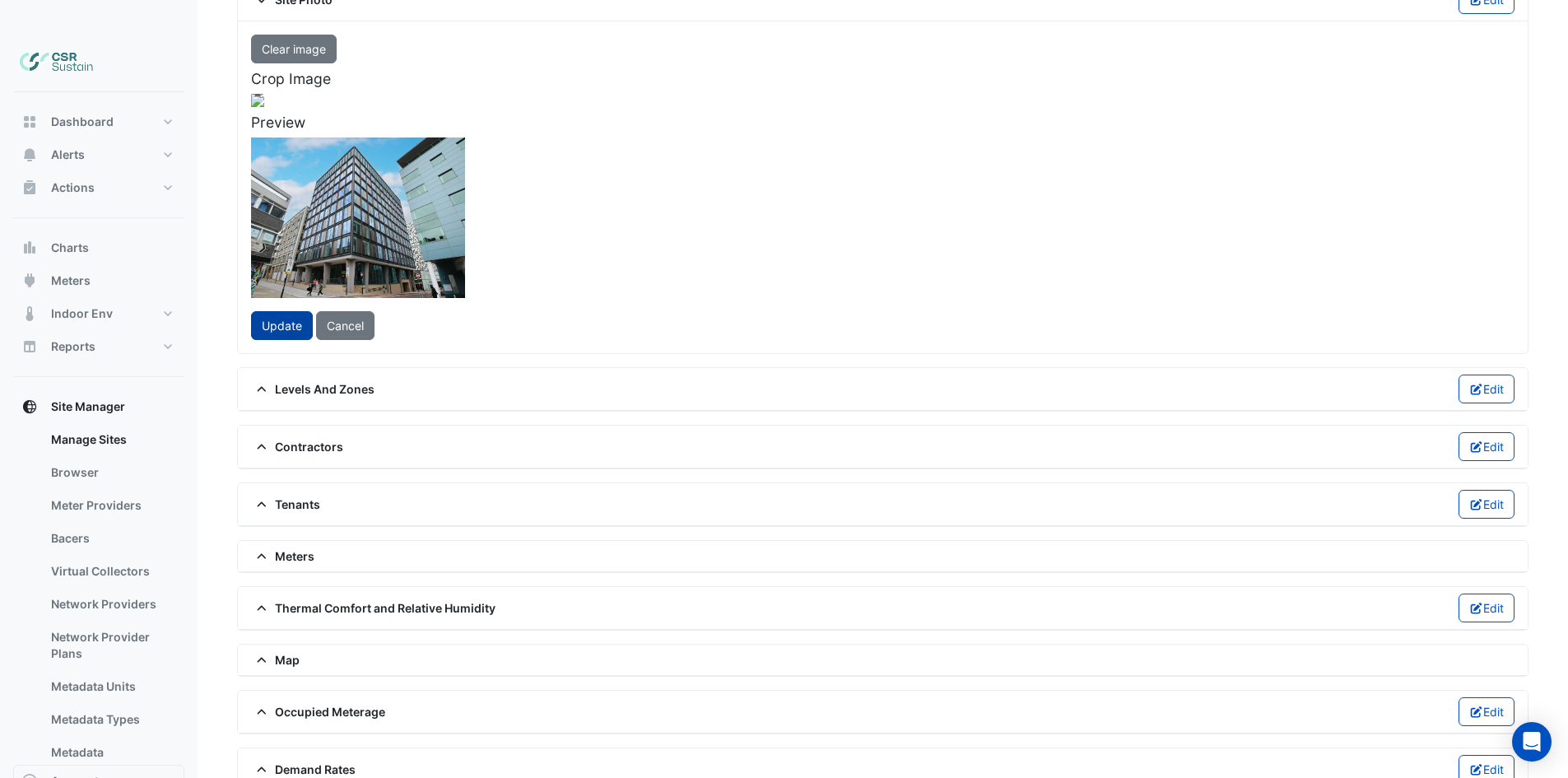
click at [267, 333] on span "Update" at bounding box center [282, 325] width 40 height 14
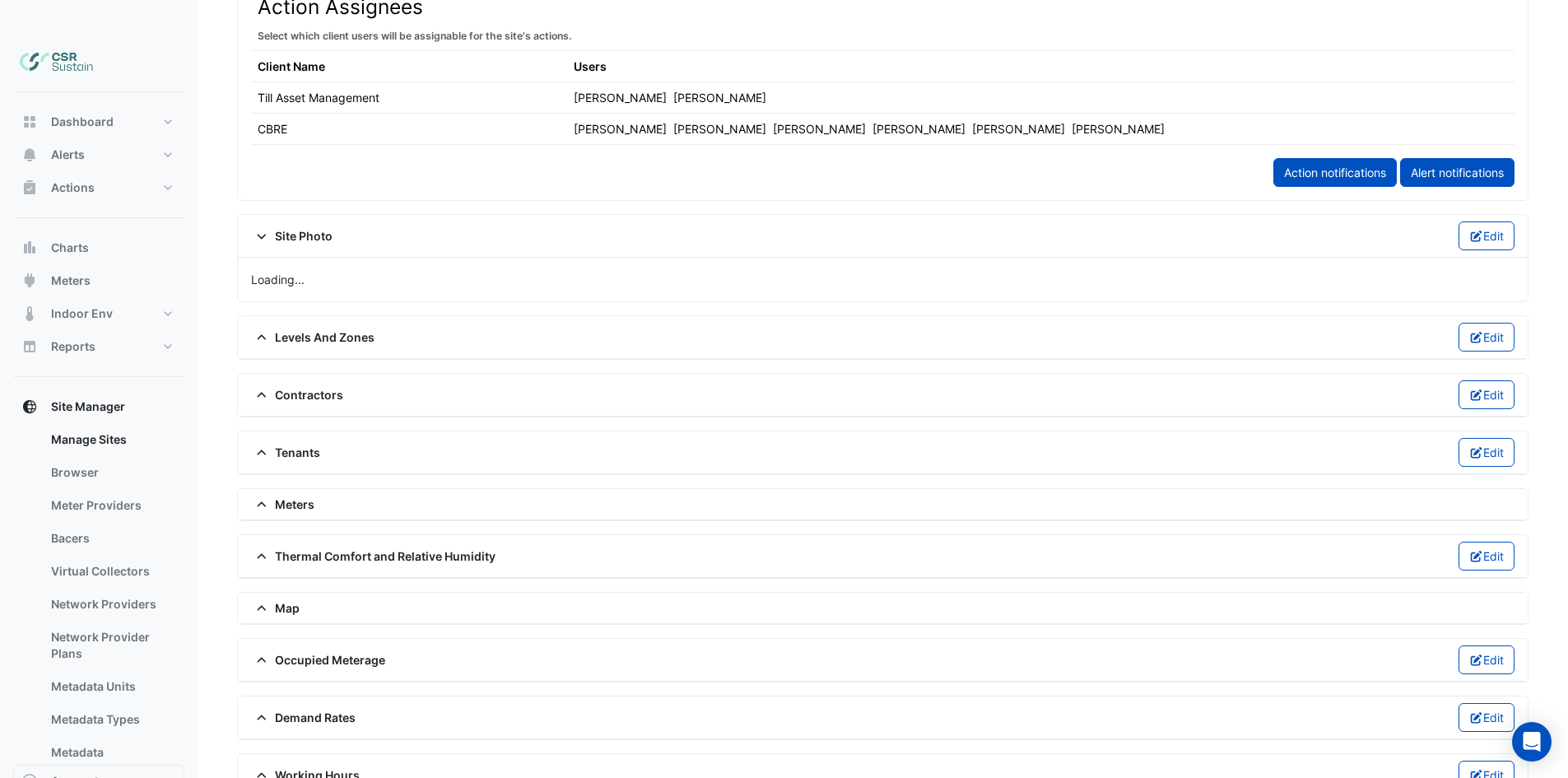
scroll to position [1131, 0]
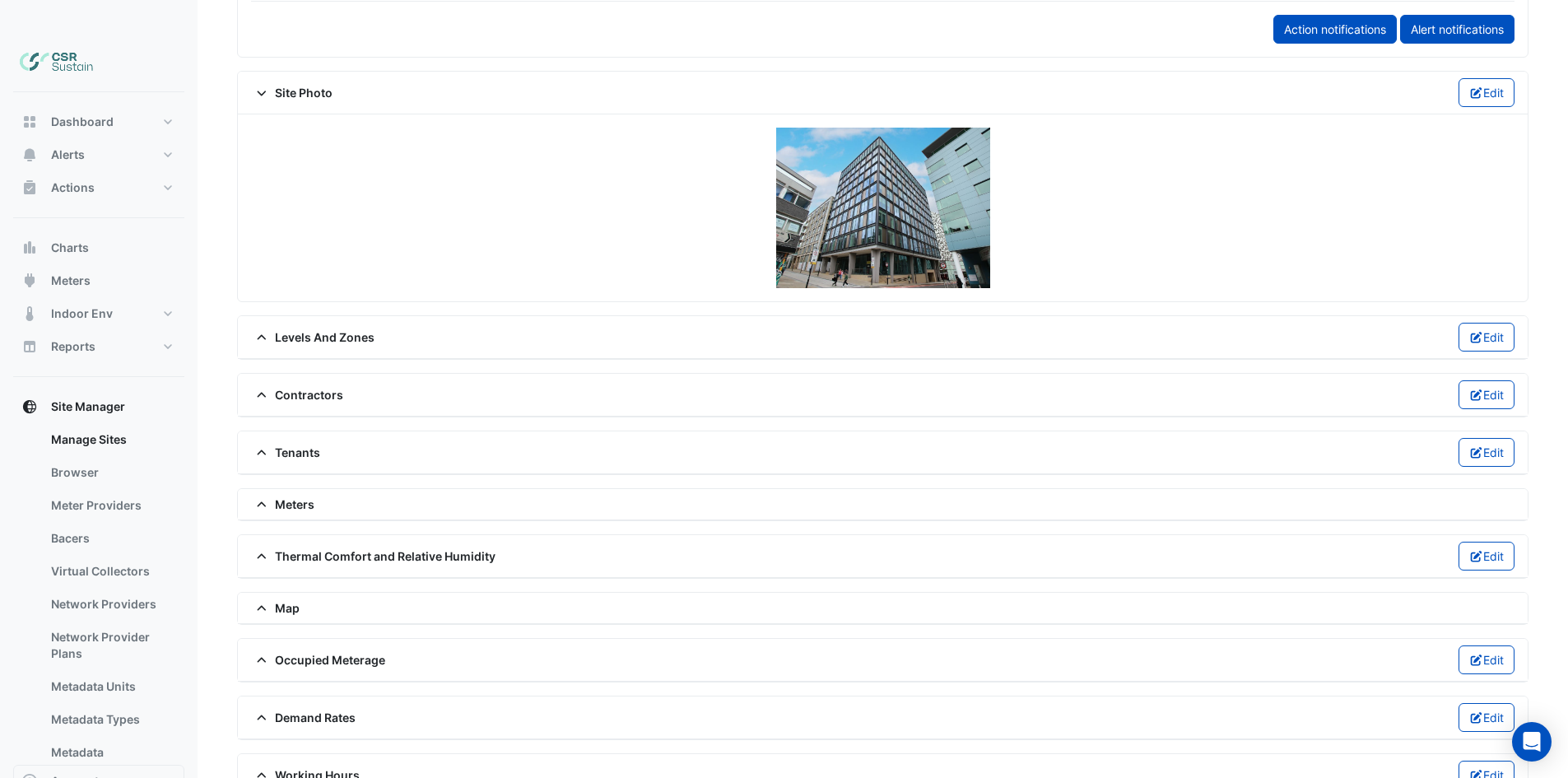
click at [883, 133] on img at bounding box center [883, 207] width 214 height 160
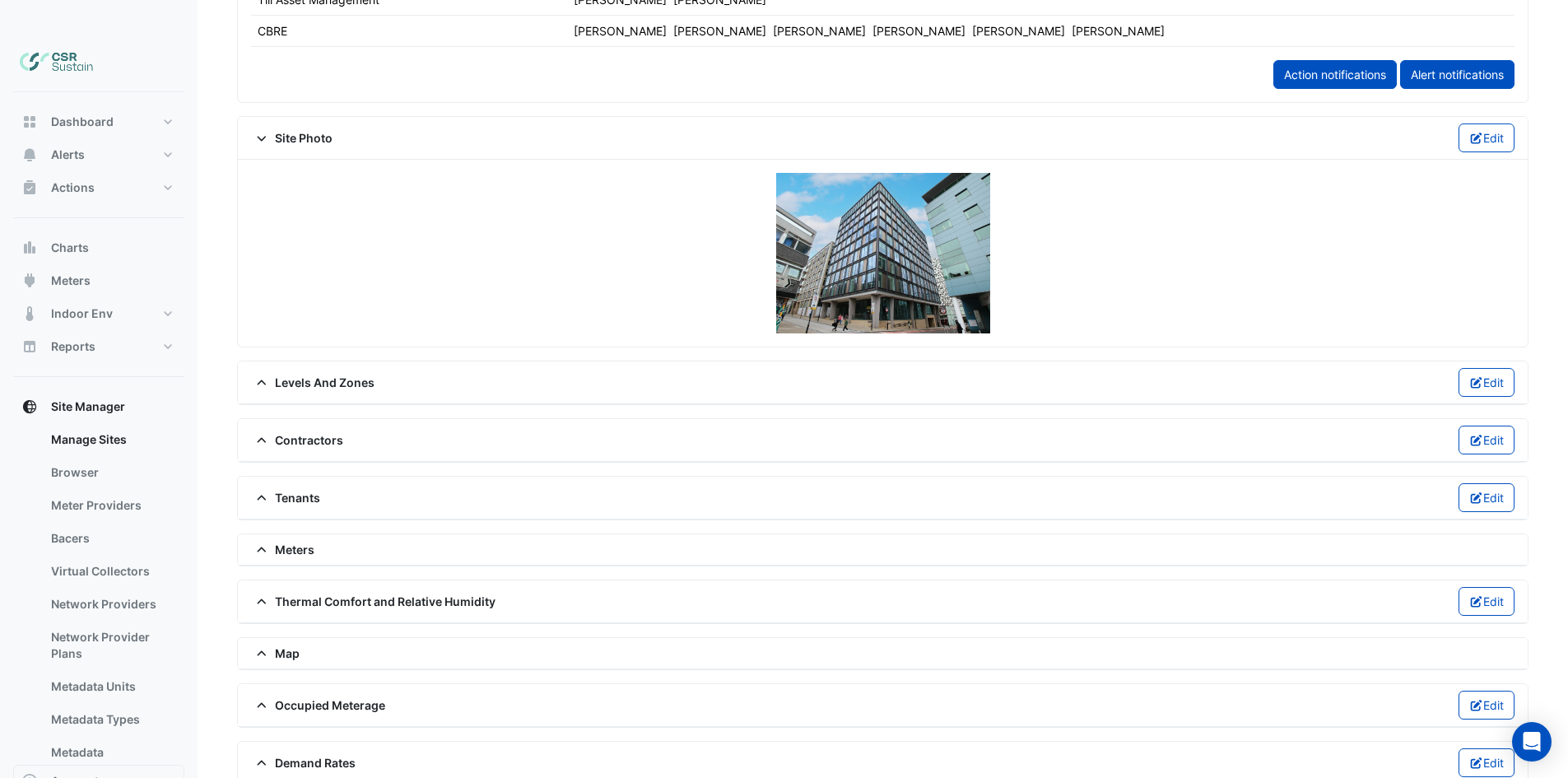
drag, startPoint x: 1273, startPoint y: 159, endPoint x: 1273, endPoint y: 100, distance: 59.0
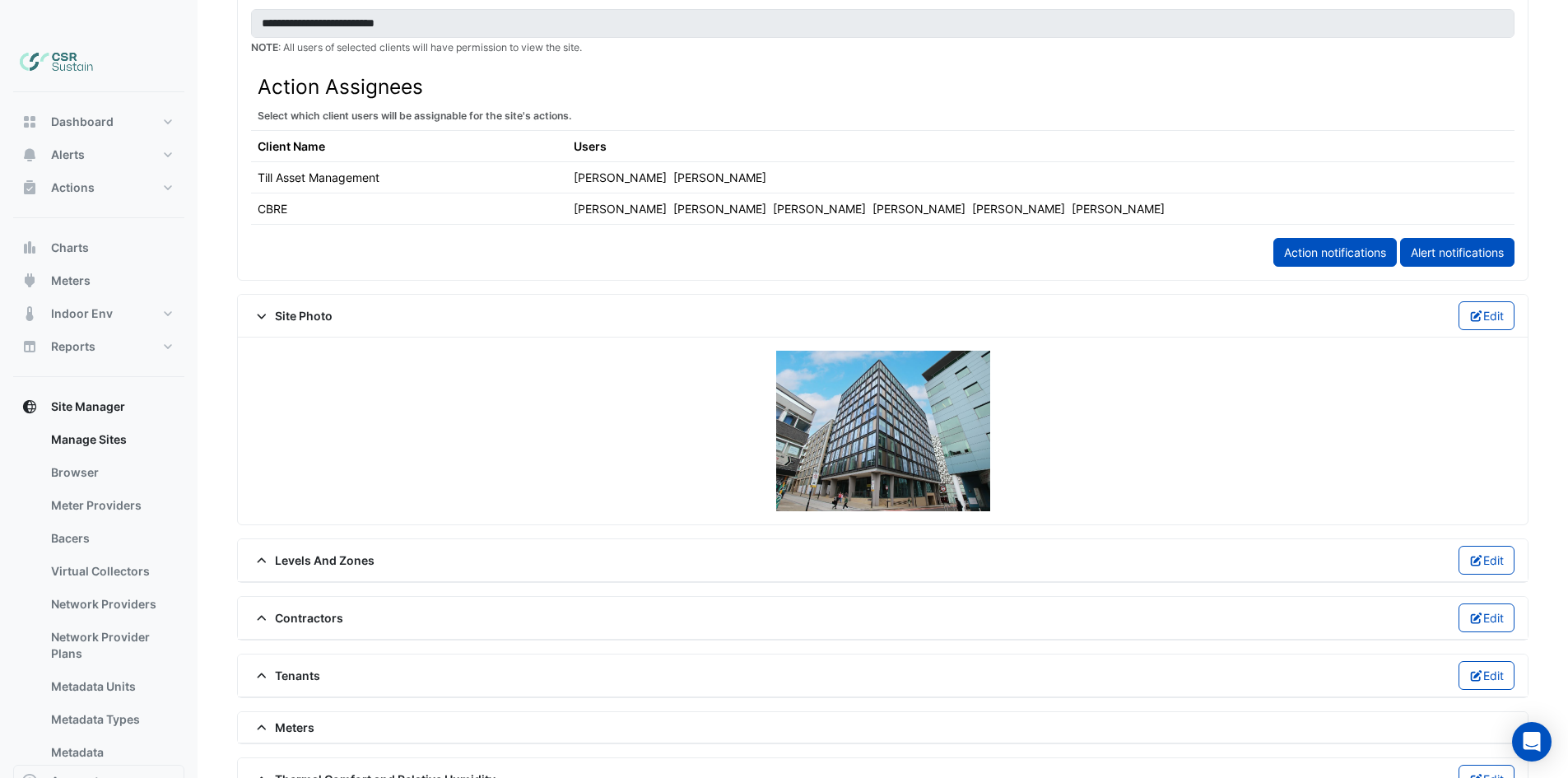
scroll to position [411, 0]
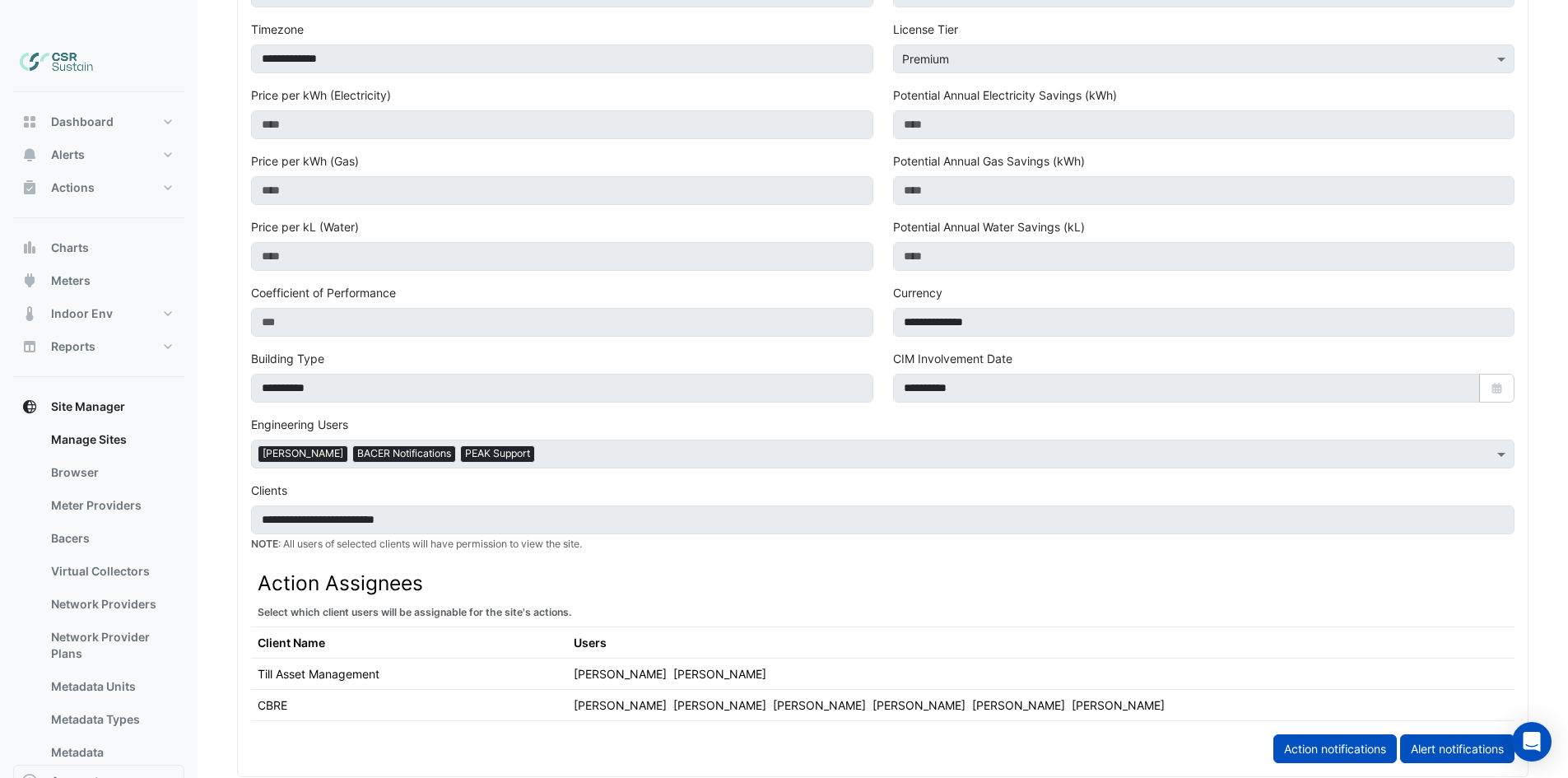
drag, startPoint x: 1146, startPoint y: 224, endPoint x: 1058, endPoint y: -65, distance: 302.1
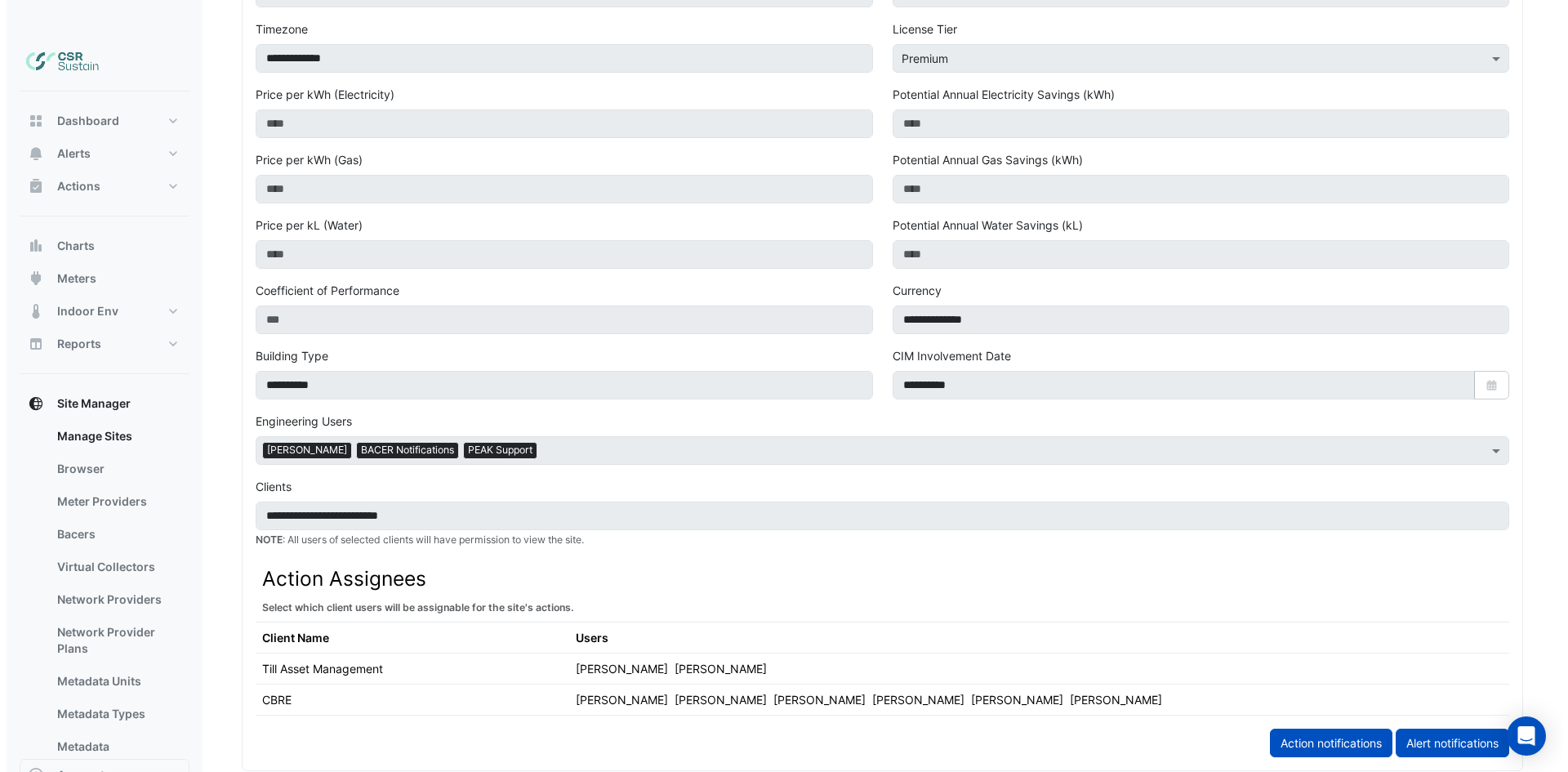
scroll to position [0, 0]
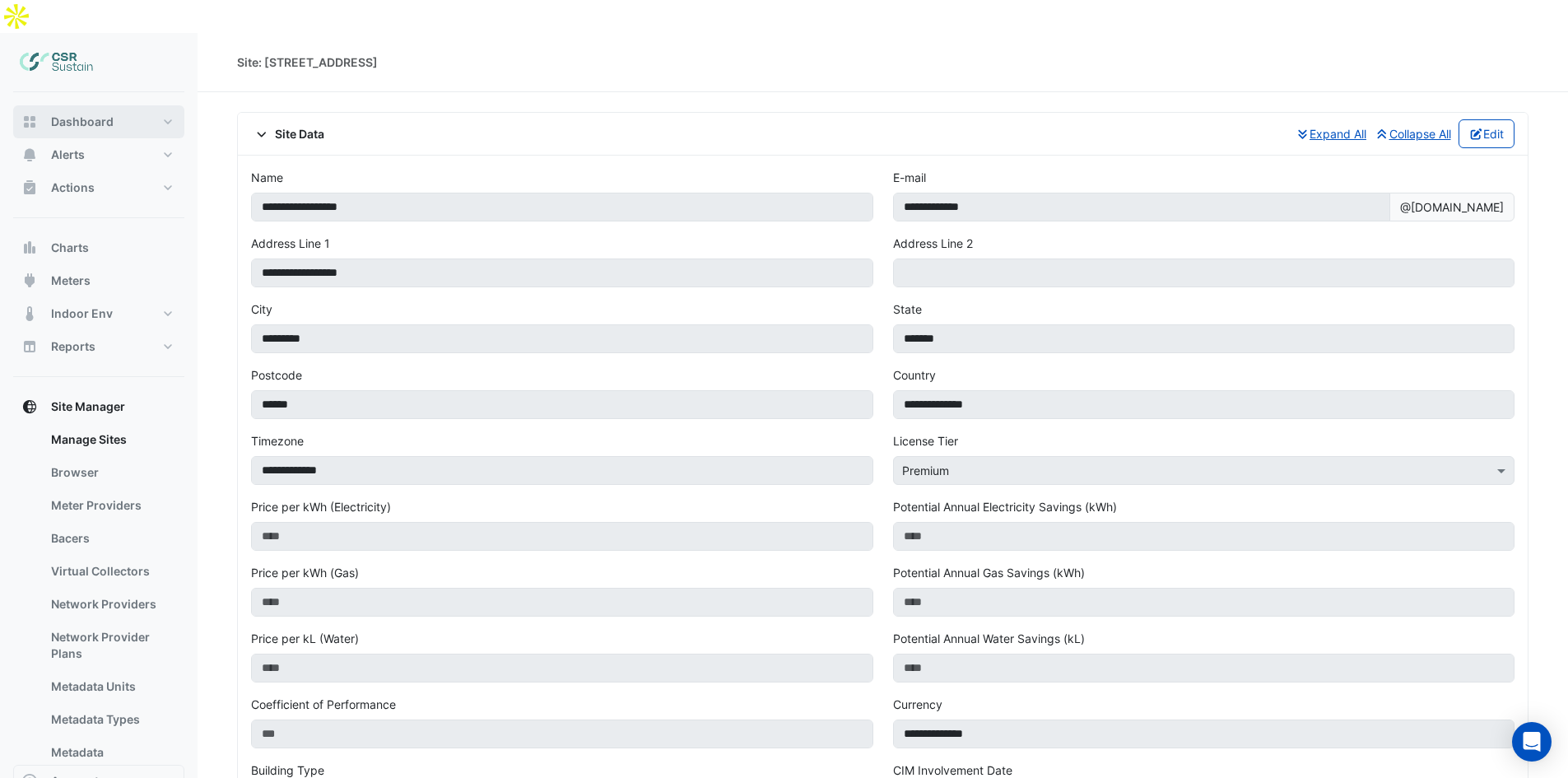
click at [74, 114] on span "Dashboard" at bounding box center [83, 122] width 63 height 17
select select "**"
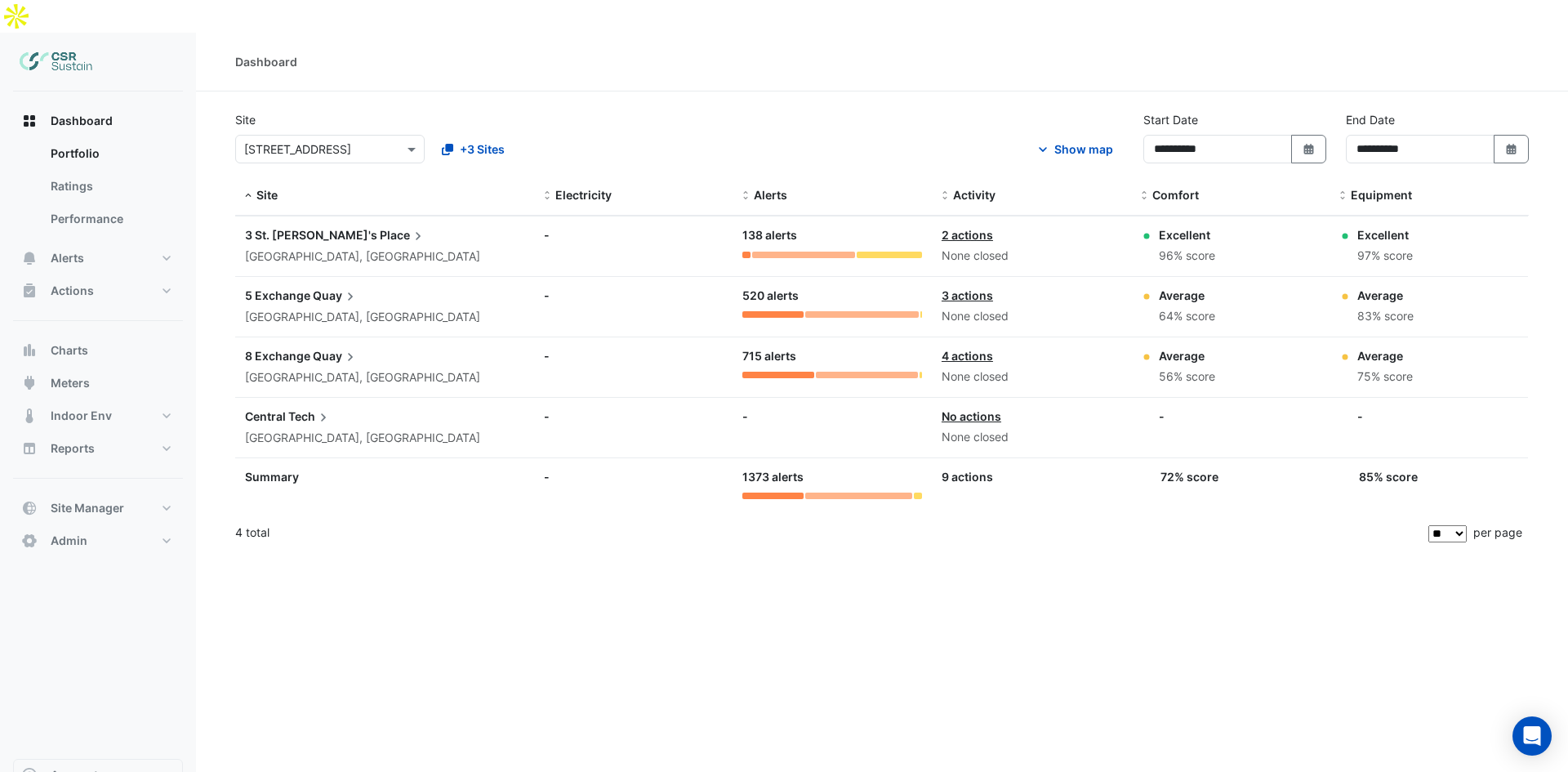
click at [347, 349] on icon at bounding box center [351, 357] width 16 height 16
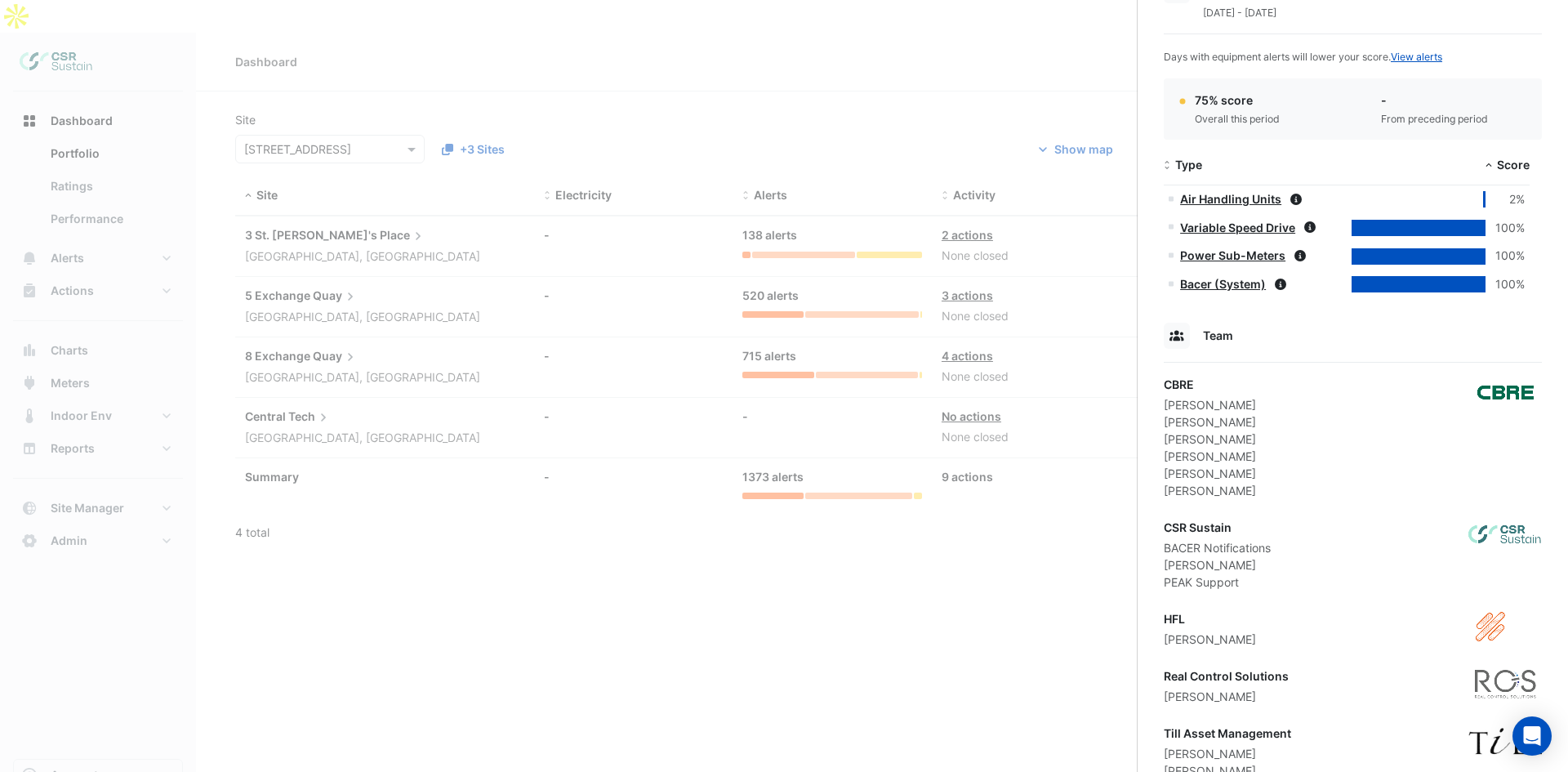
scroll to position [897, 0]
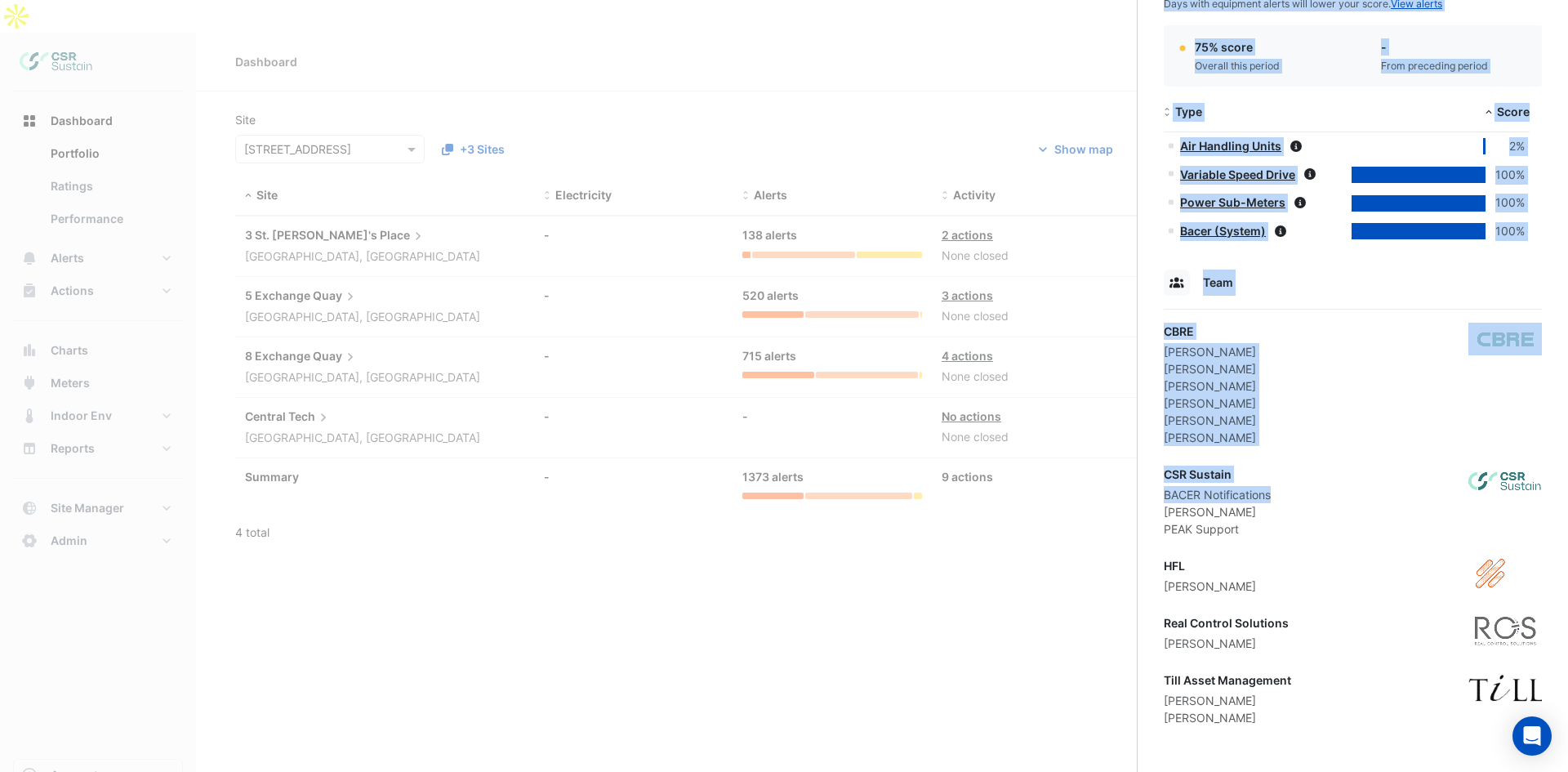
drag, startPoint x: 1274, startPoint y: 496, endPoint x: 1239, endPoint y: 502, distance: 35.5
click at [1122, 499] on body "**********" at bounding box center [784, 402] width 1568 height 805
click at [1239, 502] on div "BACER Notifications" at bounding box center [1217, 494] width 107 height 17
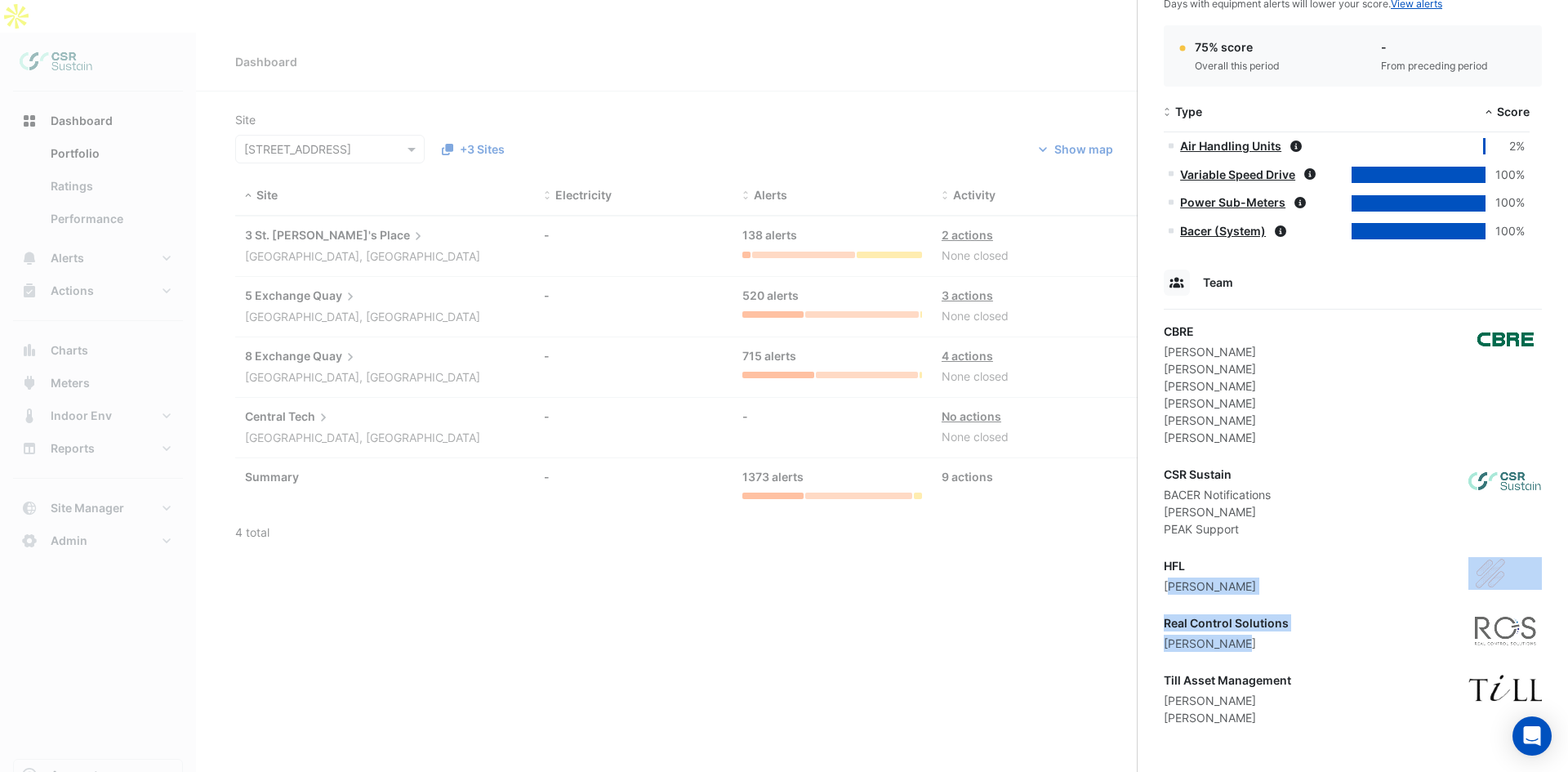
drag, startPoint x: 1246, startPoint y: 647, endPoint x: 1173, endPoint y: 587, distance: 94.5
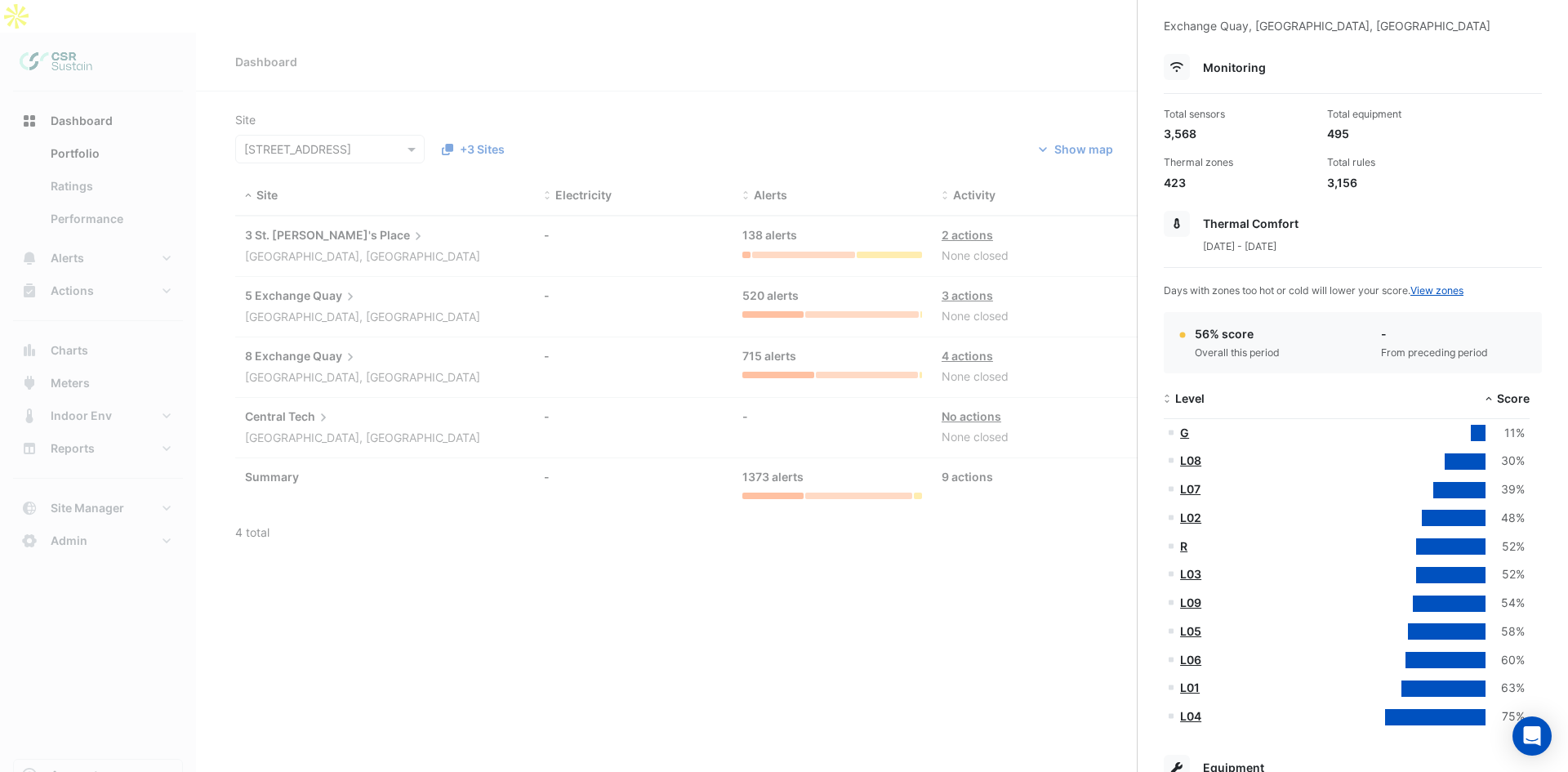
scroll to position [0, 0]
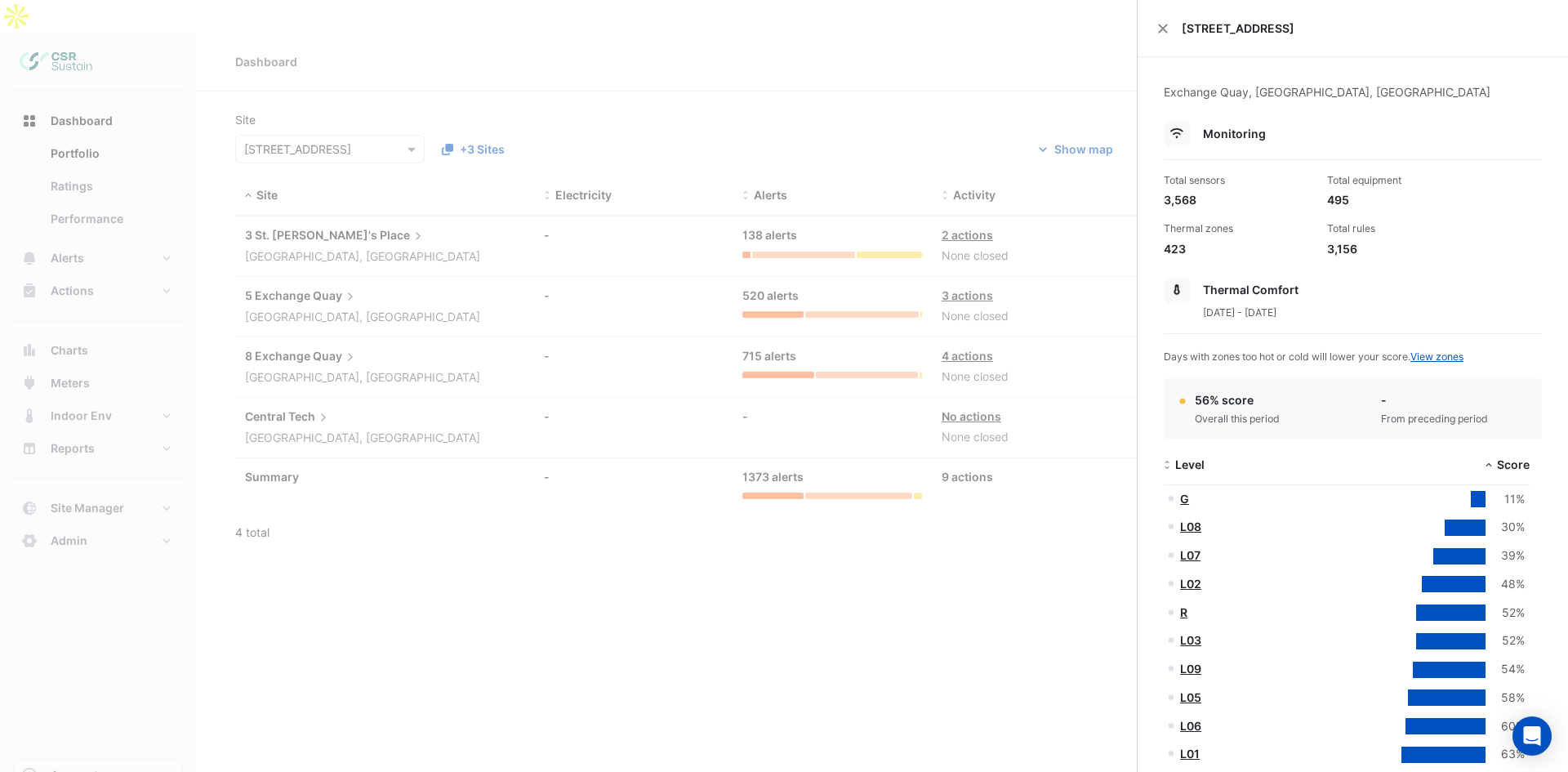
click at [1156, 22] on div "[STREET_ADDRESS]" at bounding box center [1352, 29] width 430 height 57
click at [1166, 26] on button "Close" at bounding box center [1162, 29] width 11 height 11
